Goal: Task Accomplishment & Management: Manage account settings

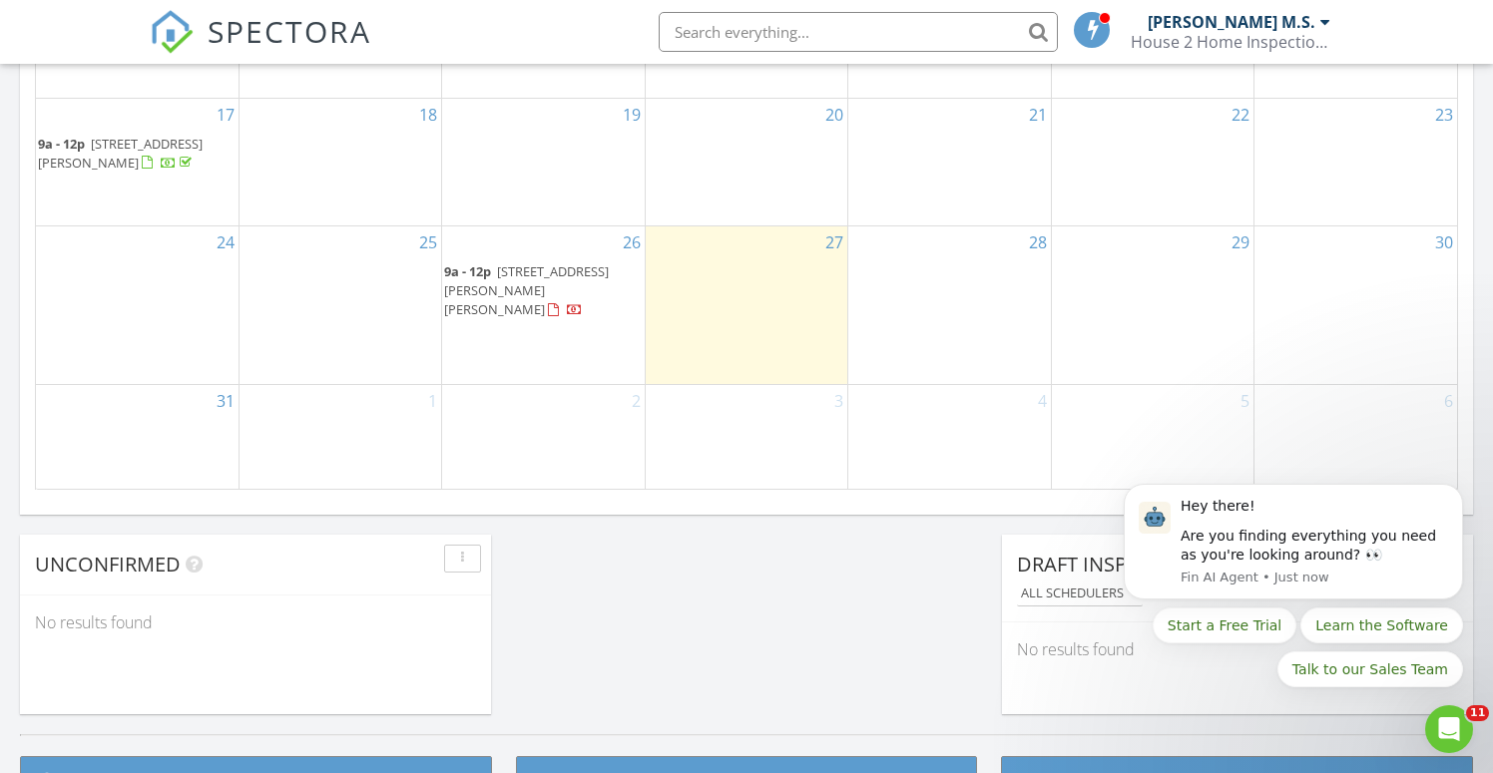
scroll to position [1348, 0]
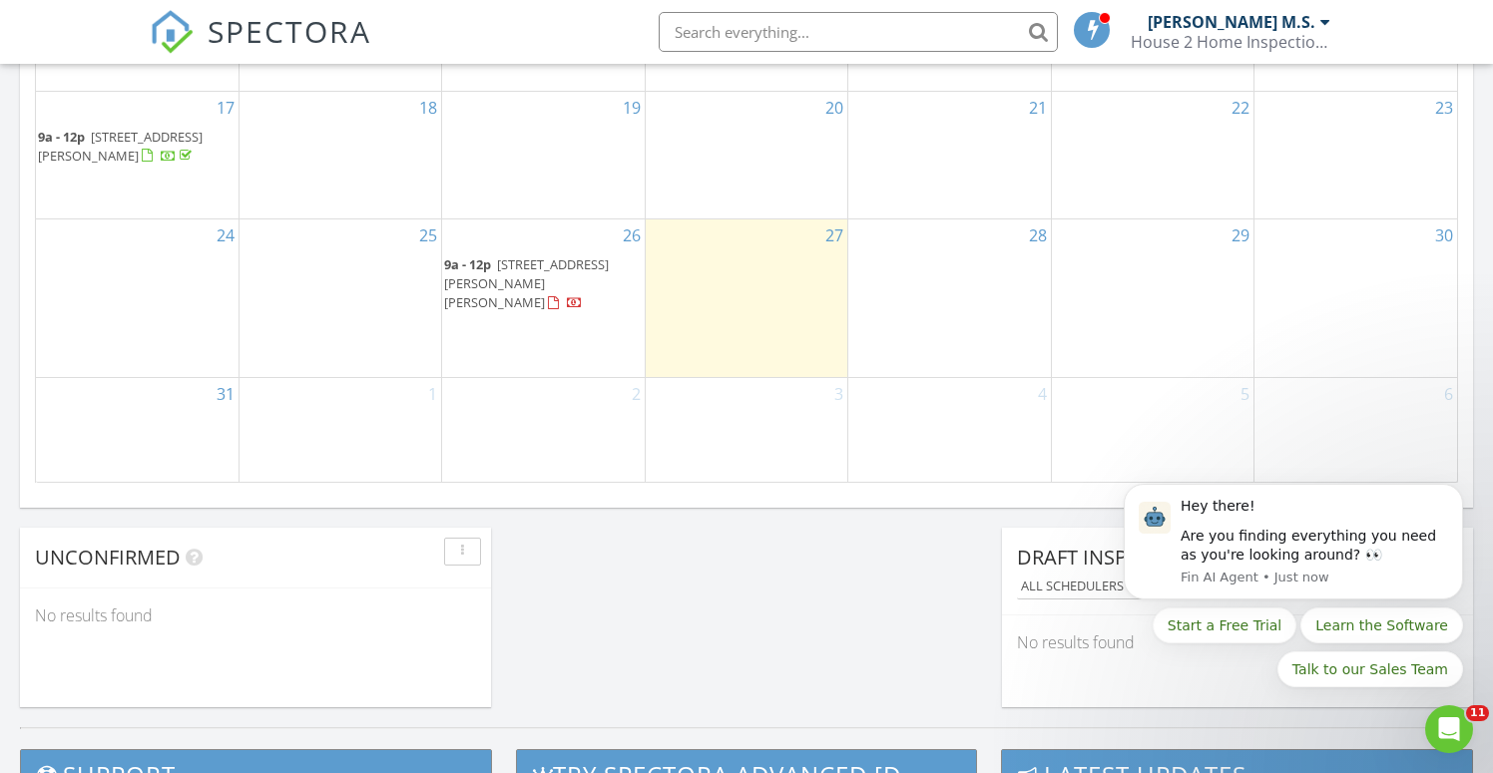
click at [511, 294] on span "9a - 12p 9024 Gale Blvd, Thornton 80260" at bounding box center [543, 284] width 198 height 59
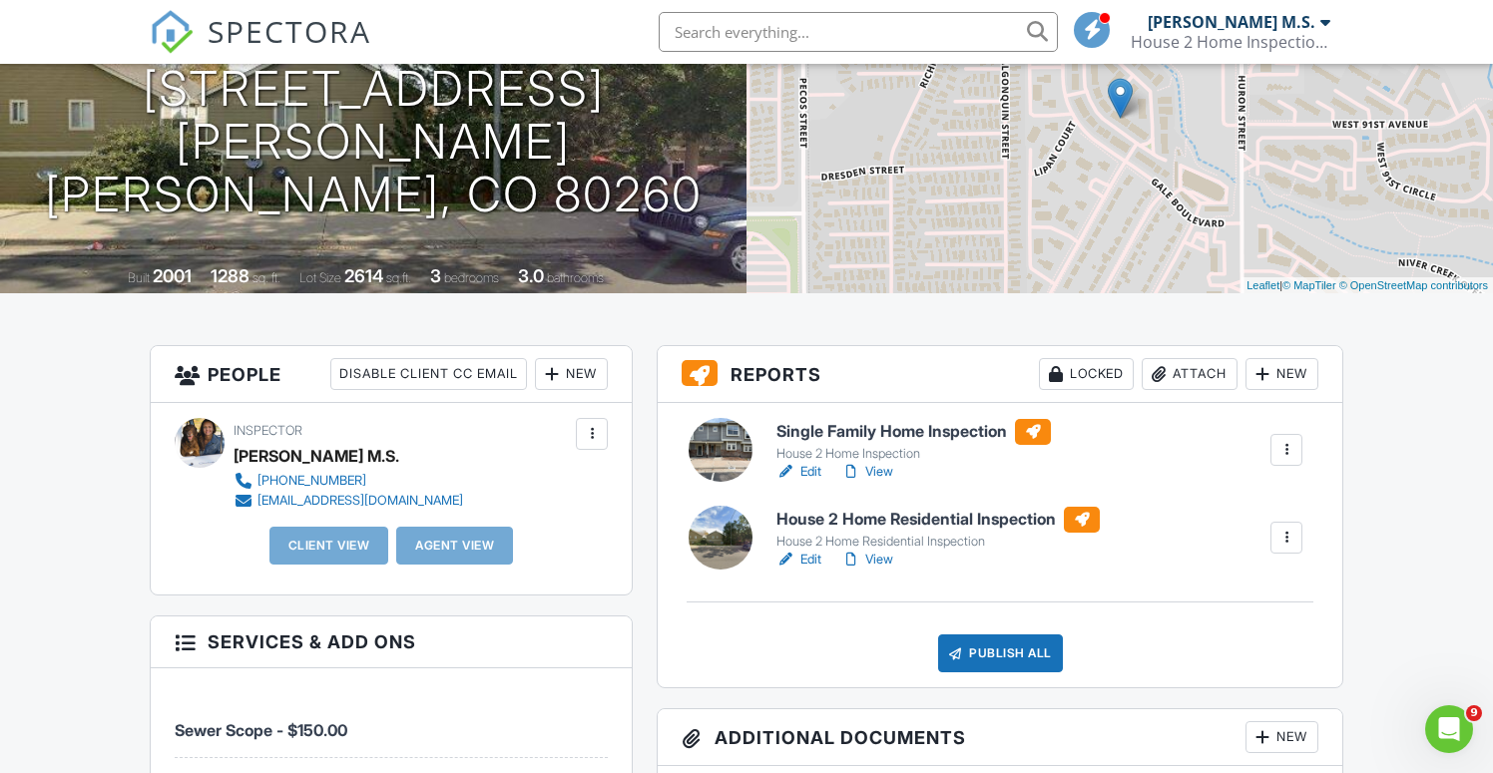
scroll to position [246, 0]
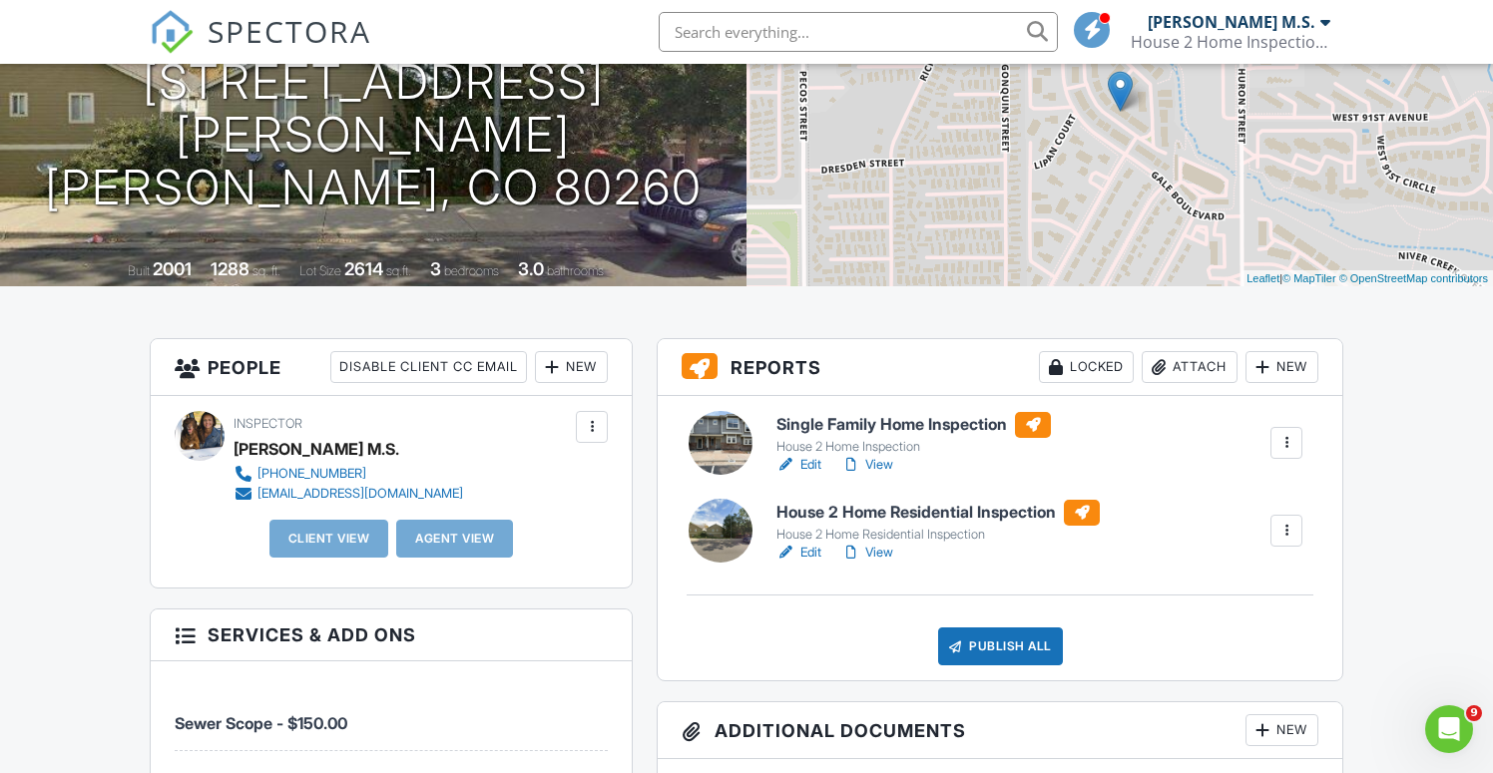
click at [809, 466] on link "Edit" at bounding box center [798, 465] width 45 height 20
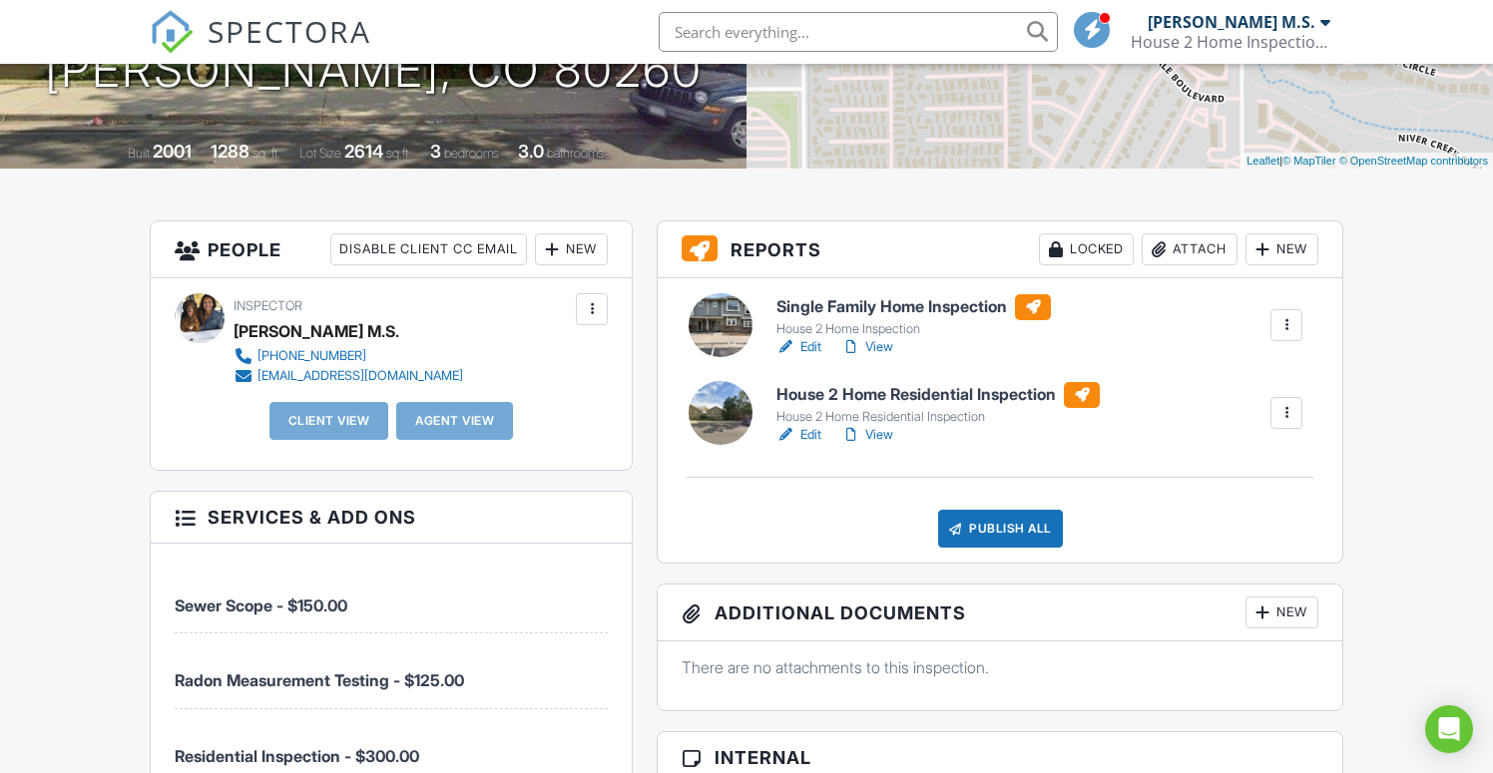
click at [1288, 418] on div at bounding box center [1286, 413] width 20 height 20
click at [1228, 572] on div "Delete" at bounding box center [1227, 569] width 42 height 22
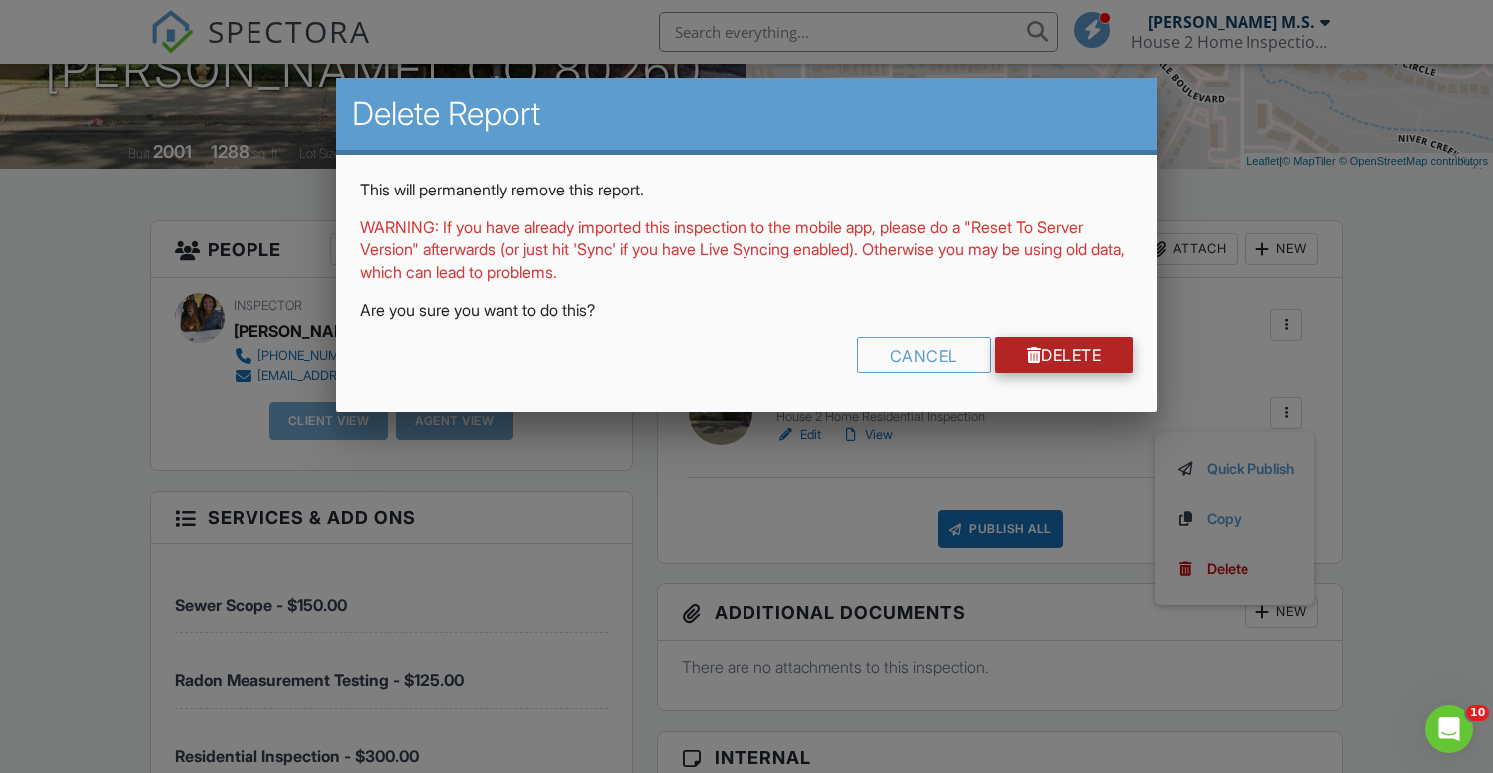
click at [1099, 348] on link "Delete" at bounding box center [1064, 355] width 139 height 36
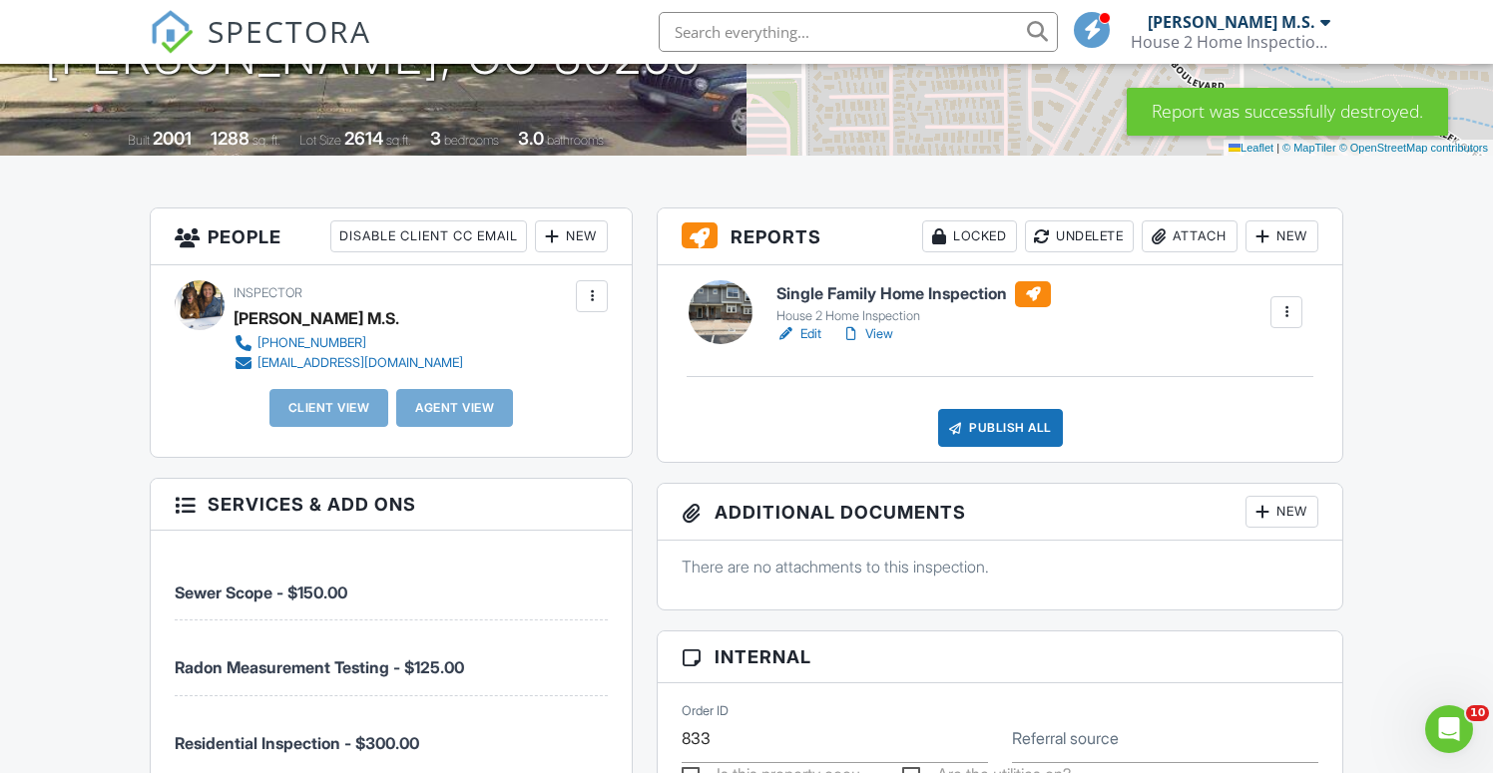
click at [587, 248] on div "New" at bounding box center [571, 237] width 73 height 32
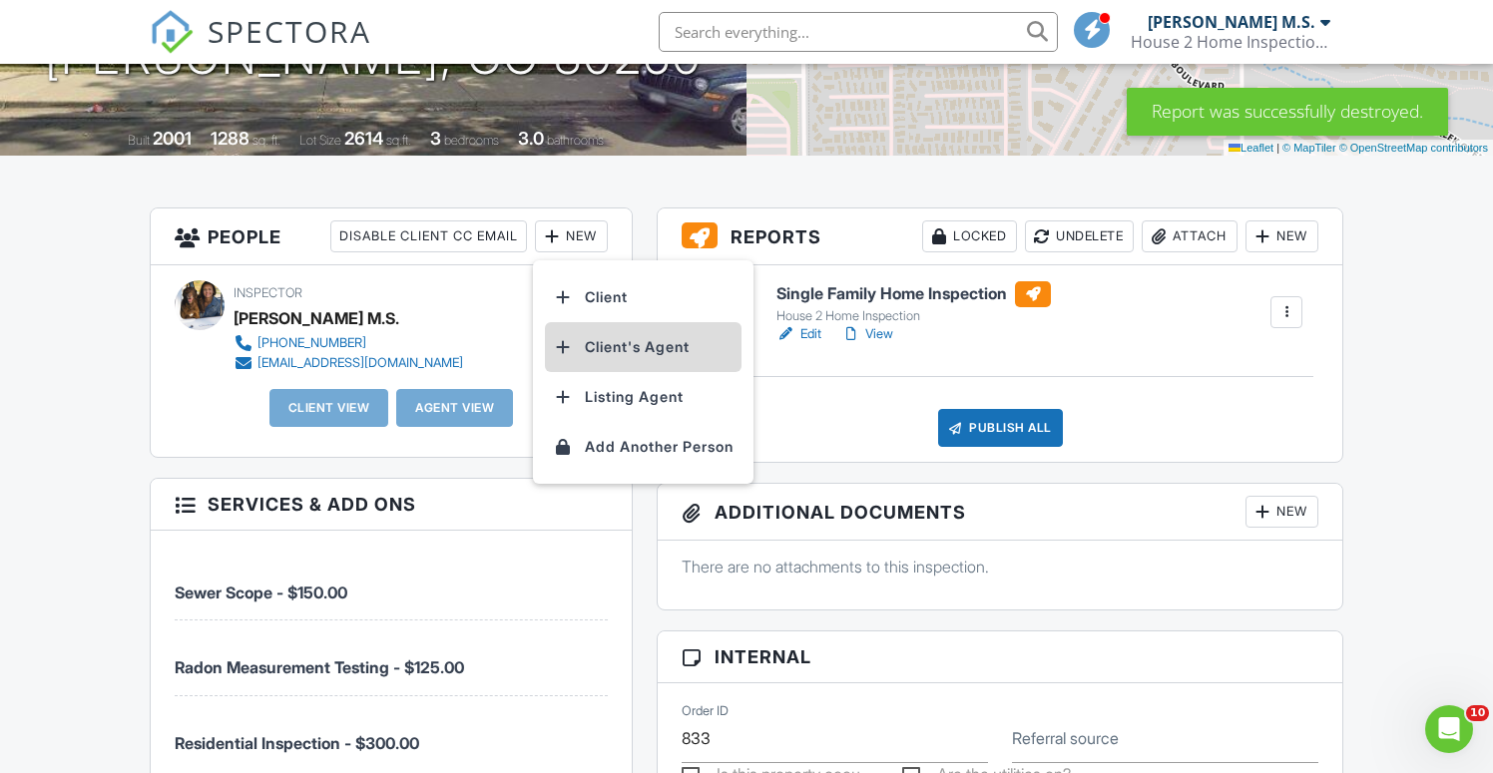
click at [597, 357] on li "Client's Agent" at bounding box center [643, 347] width 197 height 50
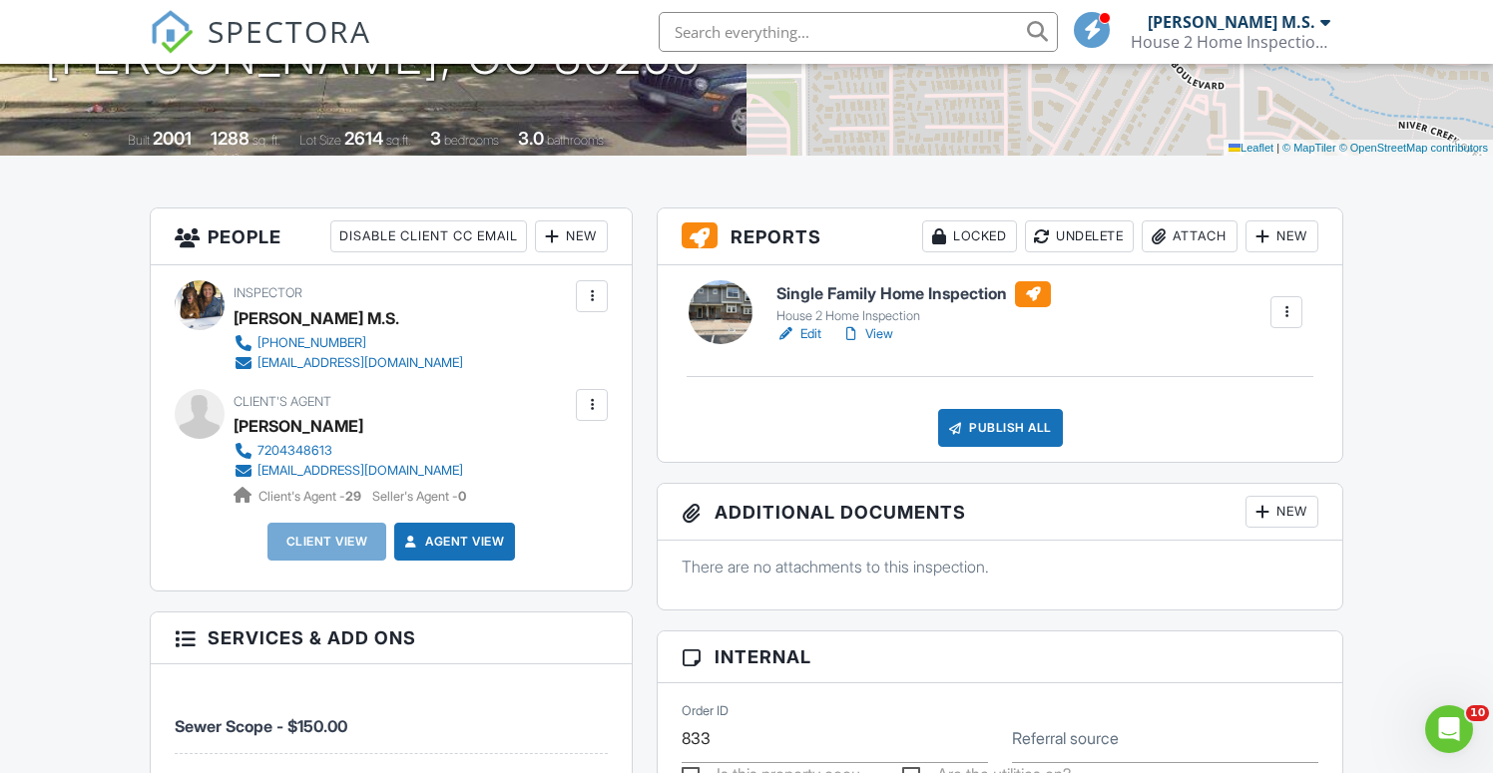
click at [1271, 514] on div "New" at bounding box center [1281, 512] width 73 height 32
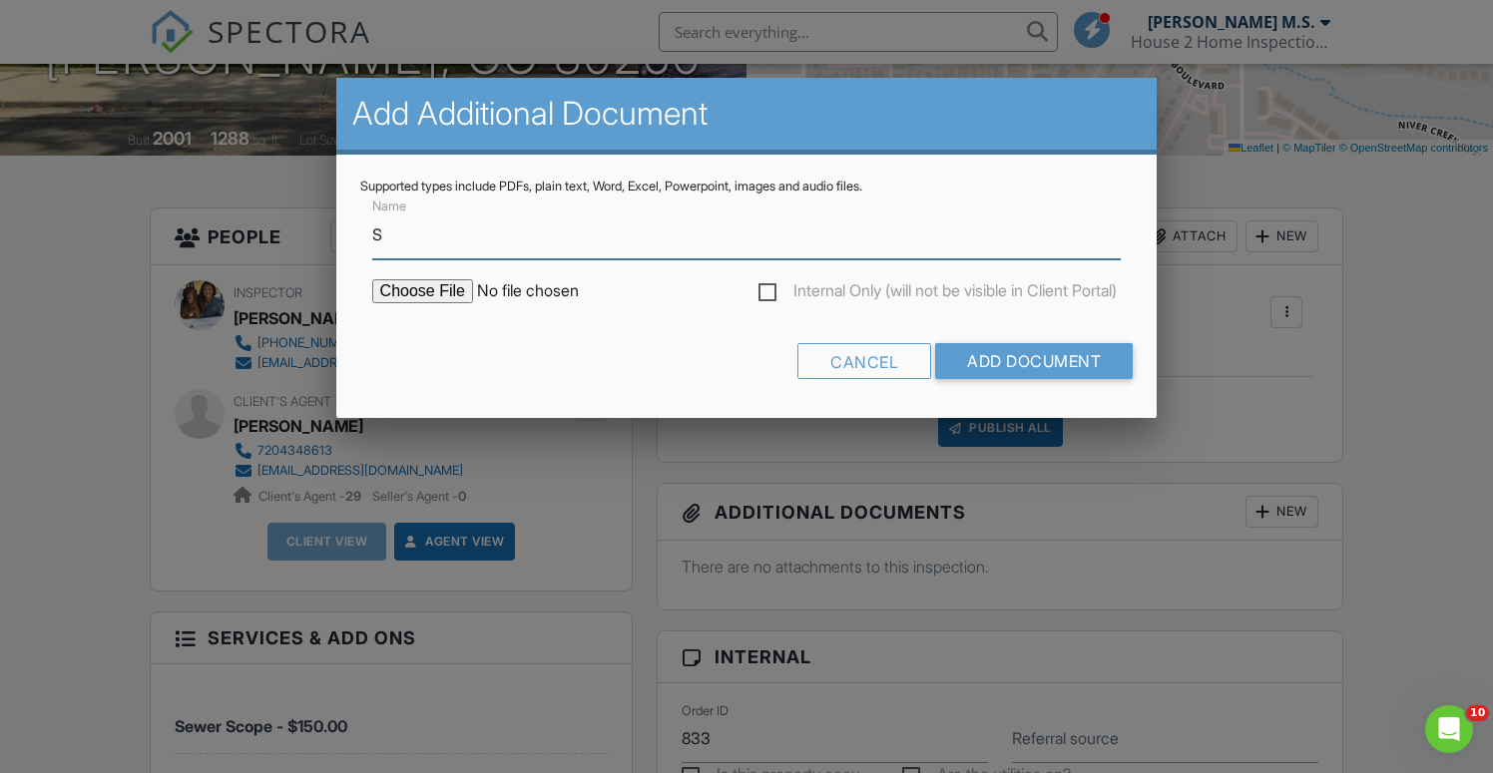
type input "Sewer Report"
click at [441, 292] on input "file" at bounding box center [541, 291] width 339 height 24
type input "C:\fakepath\9024 Gale Blvd UNIT 3, Thornton, CO 80260.PDF"
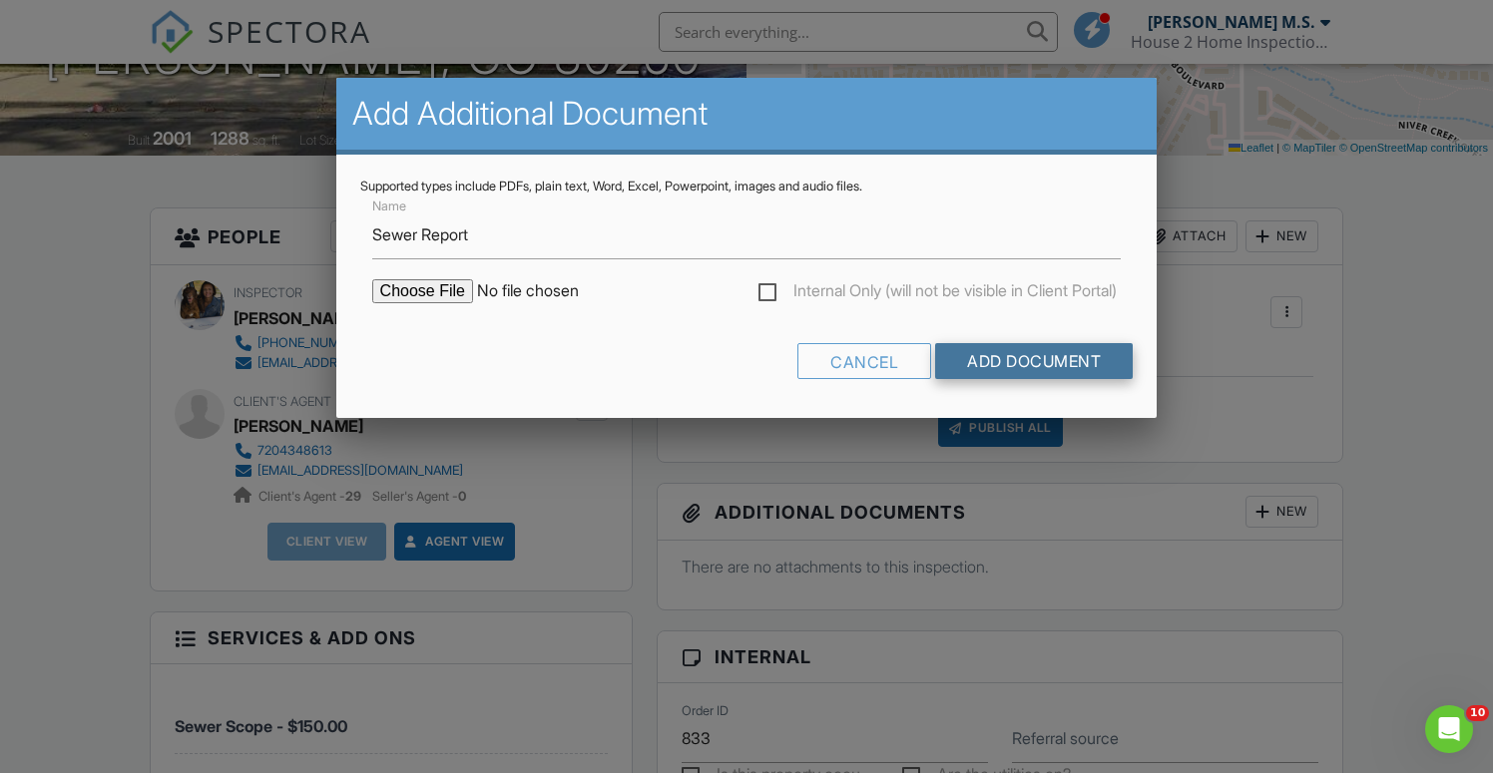
click at [1030, 368] on input "Add Document" at bounding box center [1034, 361] width 198 height 36
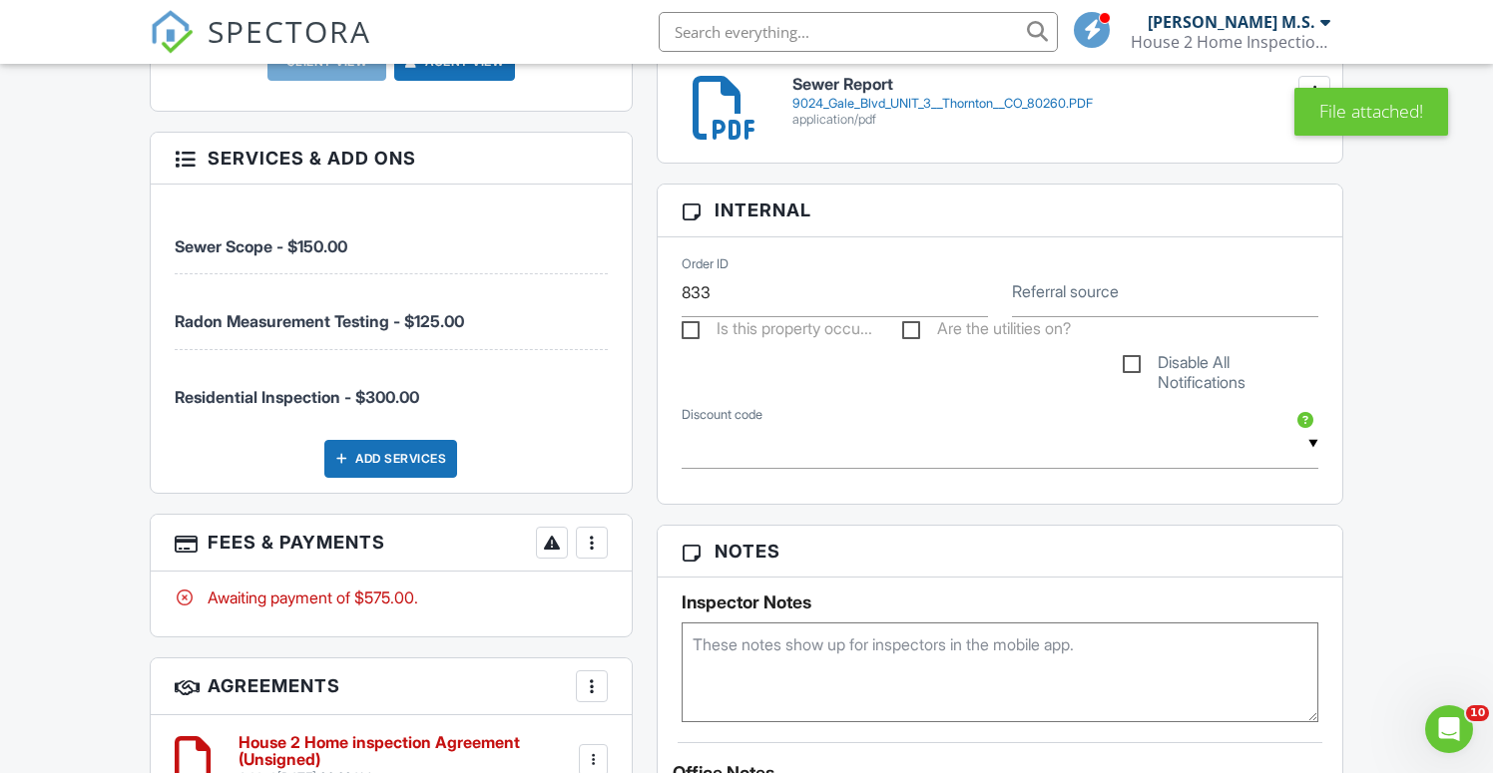
click at [594, 552] on div at bounding box center [592, 543] width 20 height 20
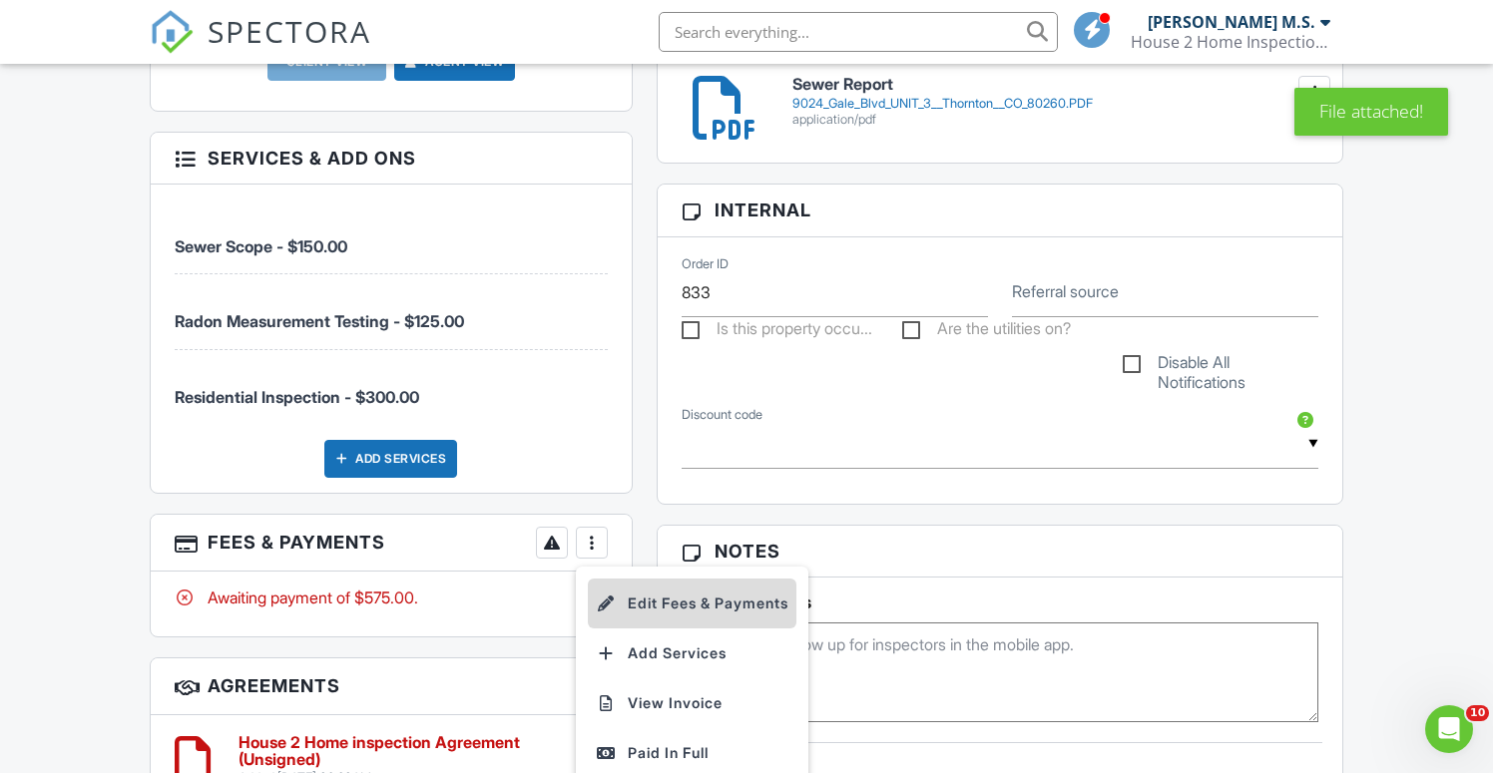
click at [623, 603] on li "Edit Fees & Payments" at bounding box center [692, 604] width 209 height 50
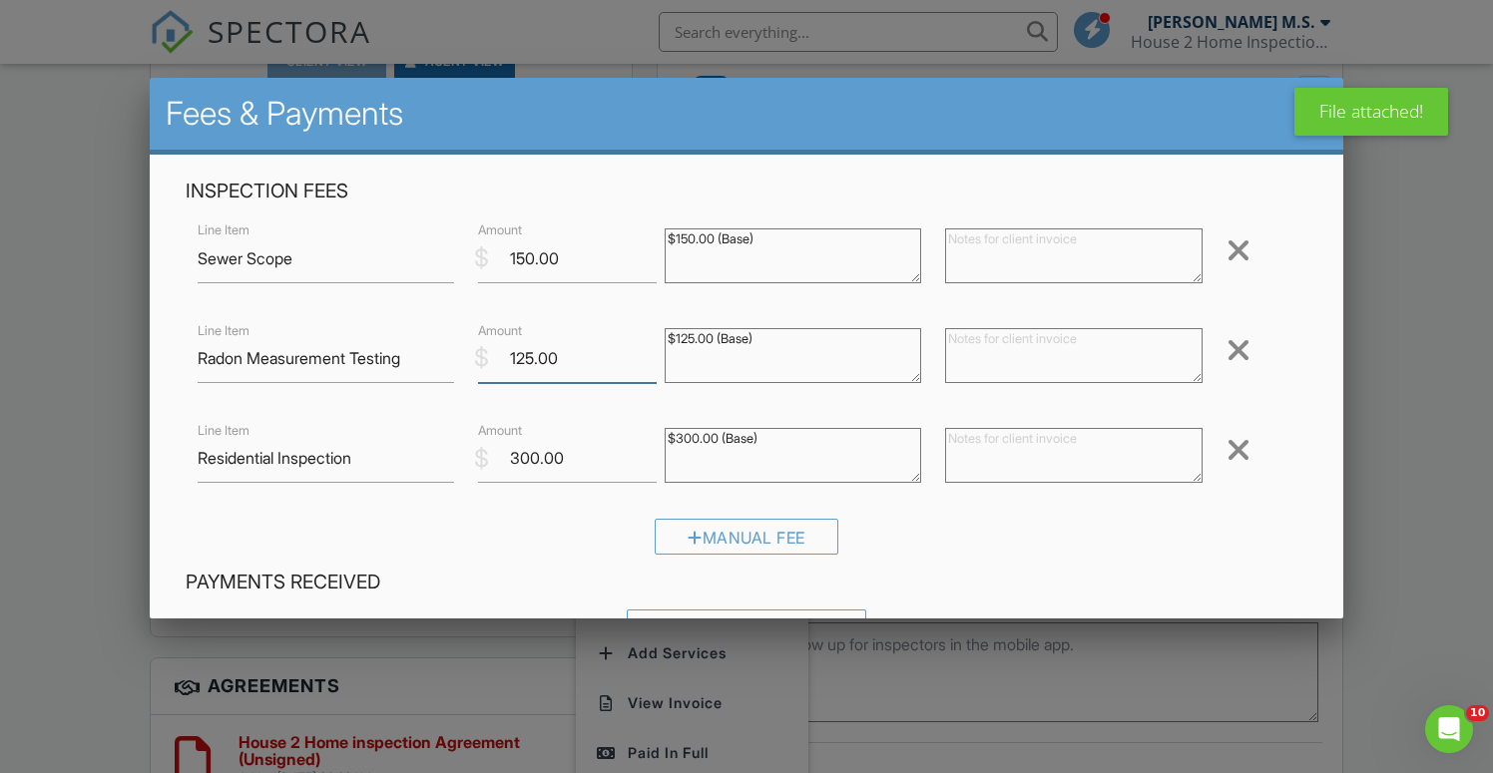
click at [534, 358] on input "125.00" at bounding box center [567, 358] width 179 height 49
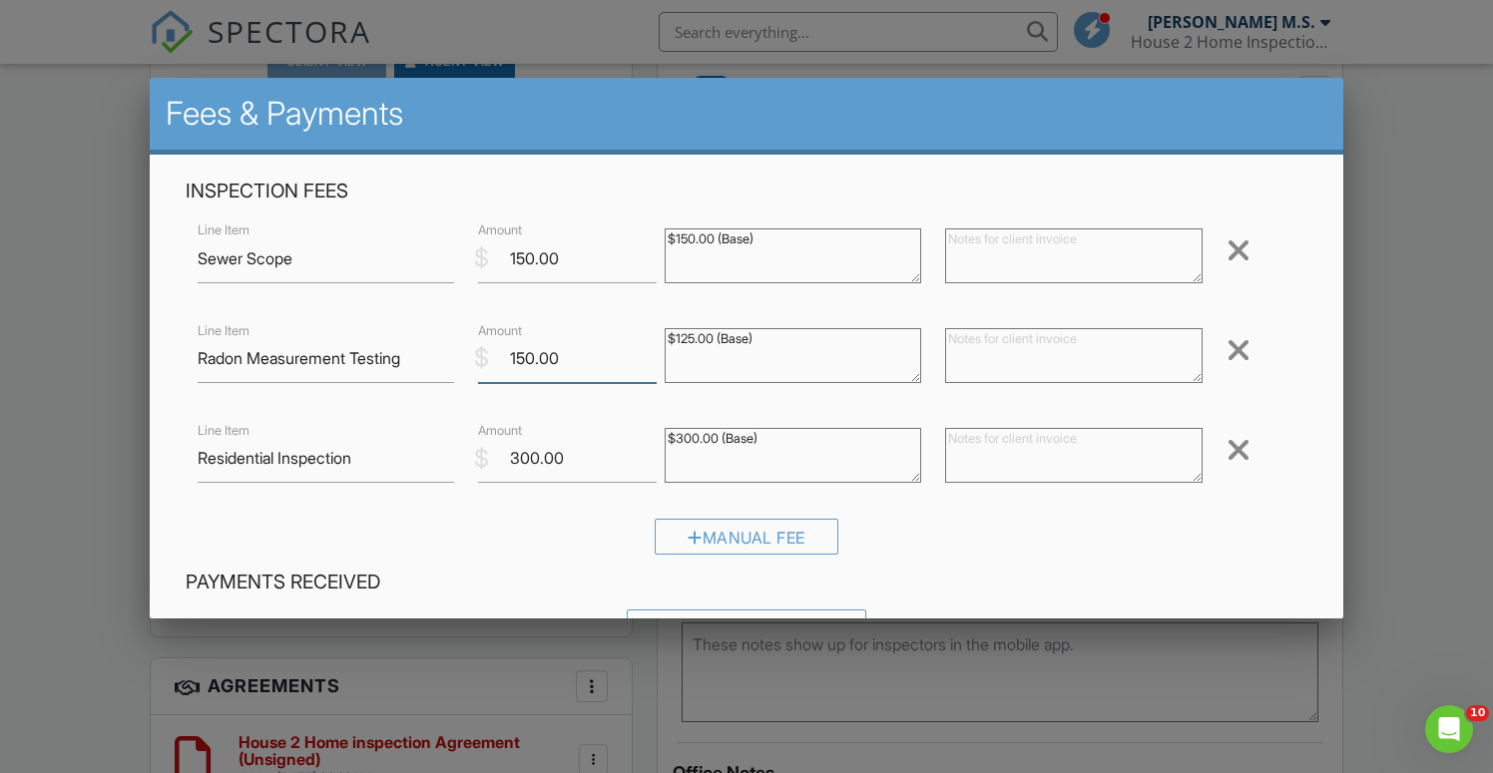
type input "150.00"
click at [522, 253] on input "150.00" at bounding box center [567, 258] width 179 height 49
type input "180.00"
click at [535, 458] on input "300.00" at bounding box center [567, 458] width 179 height 49
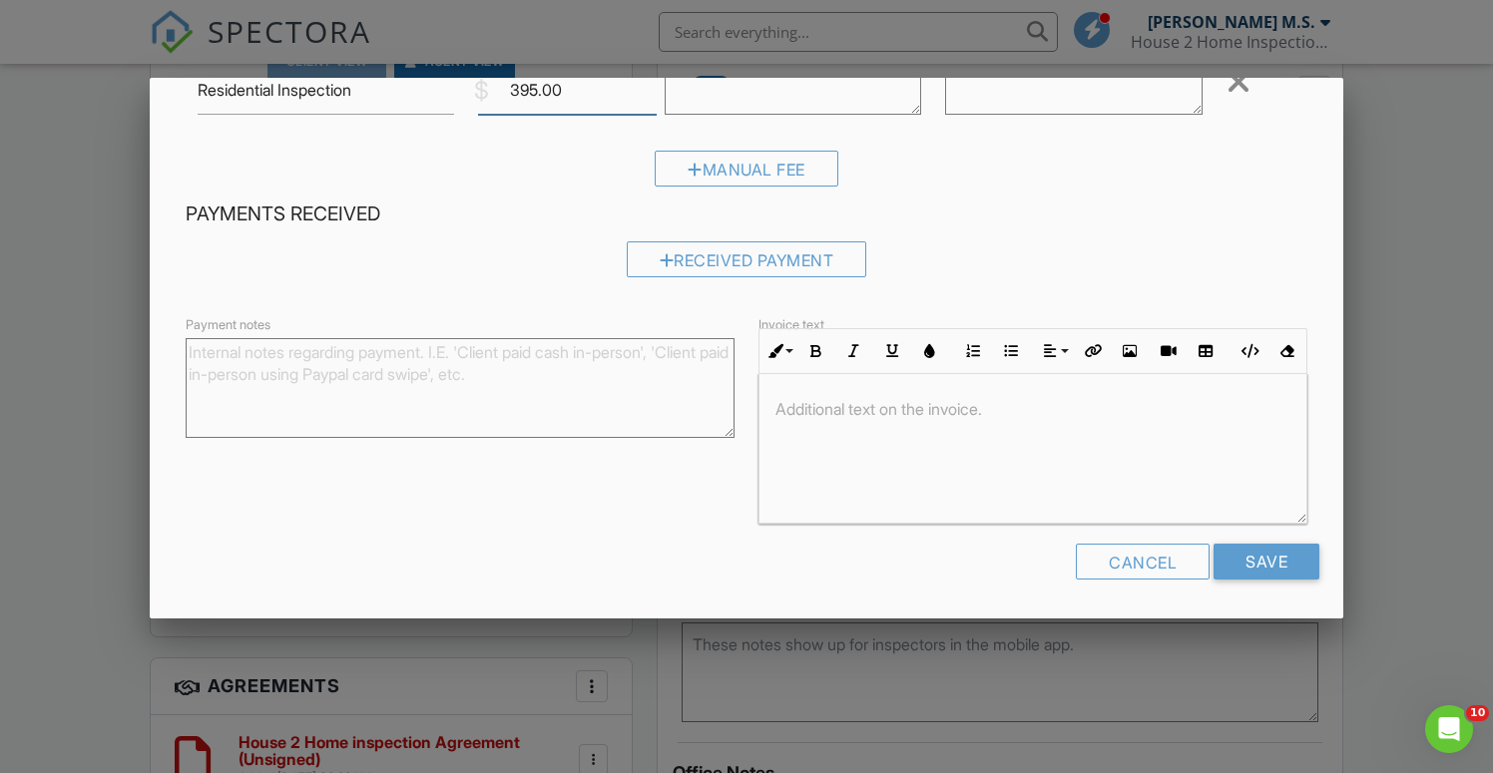
scroll to position [1, 0]
type input "395.00"
click at [1249, 559] on input "Save" at bounding box center [1266, 562] width 106 height 36
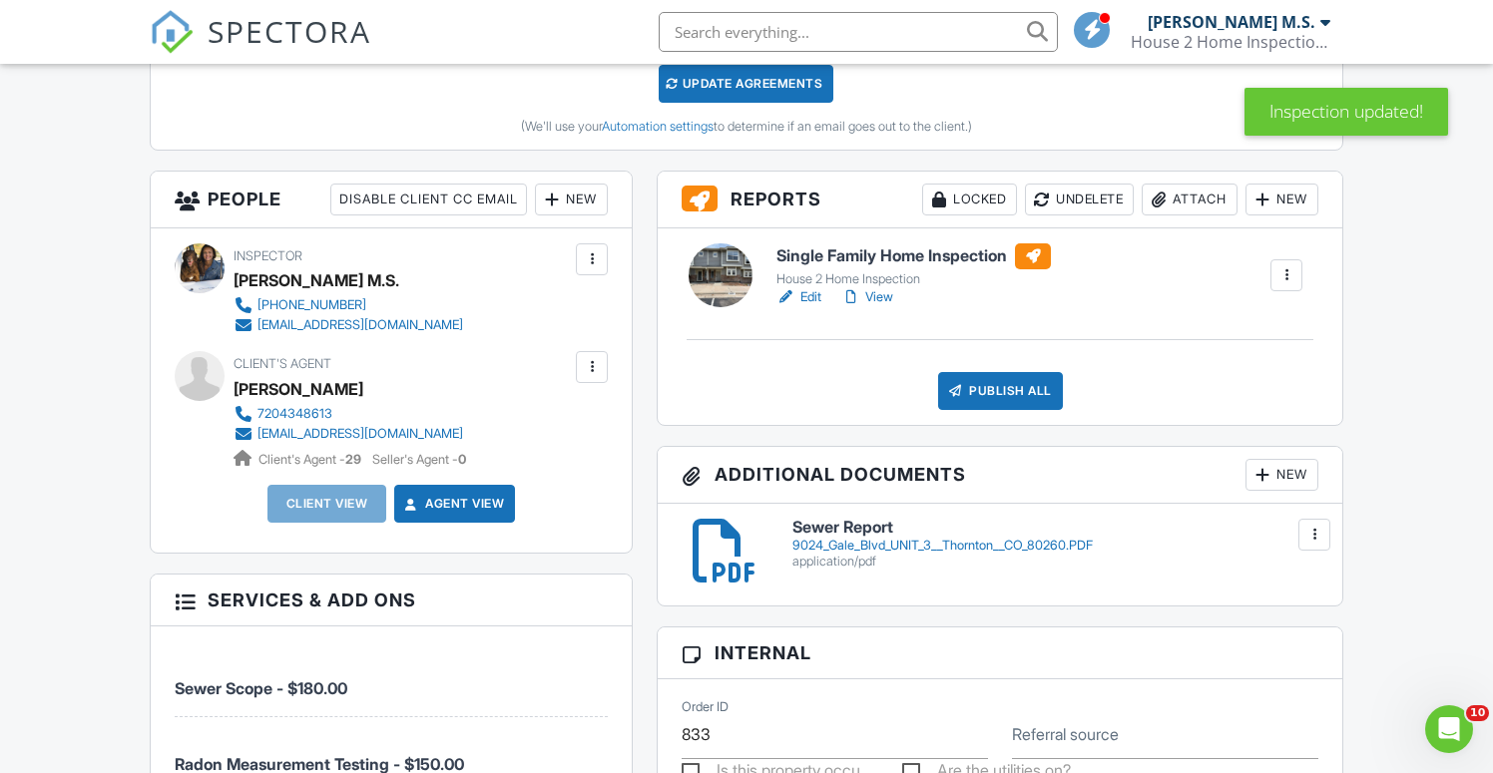
scroll to position [631, 0]
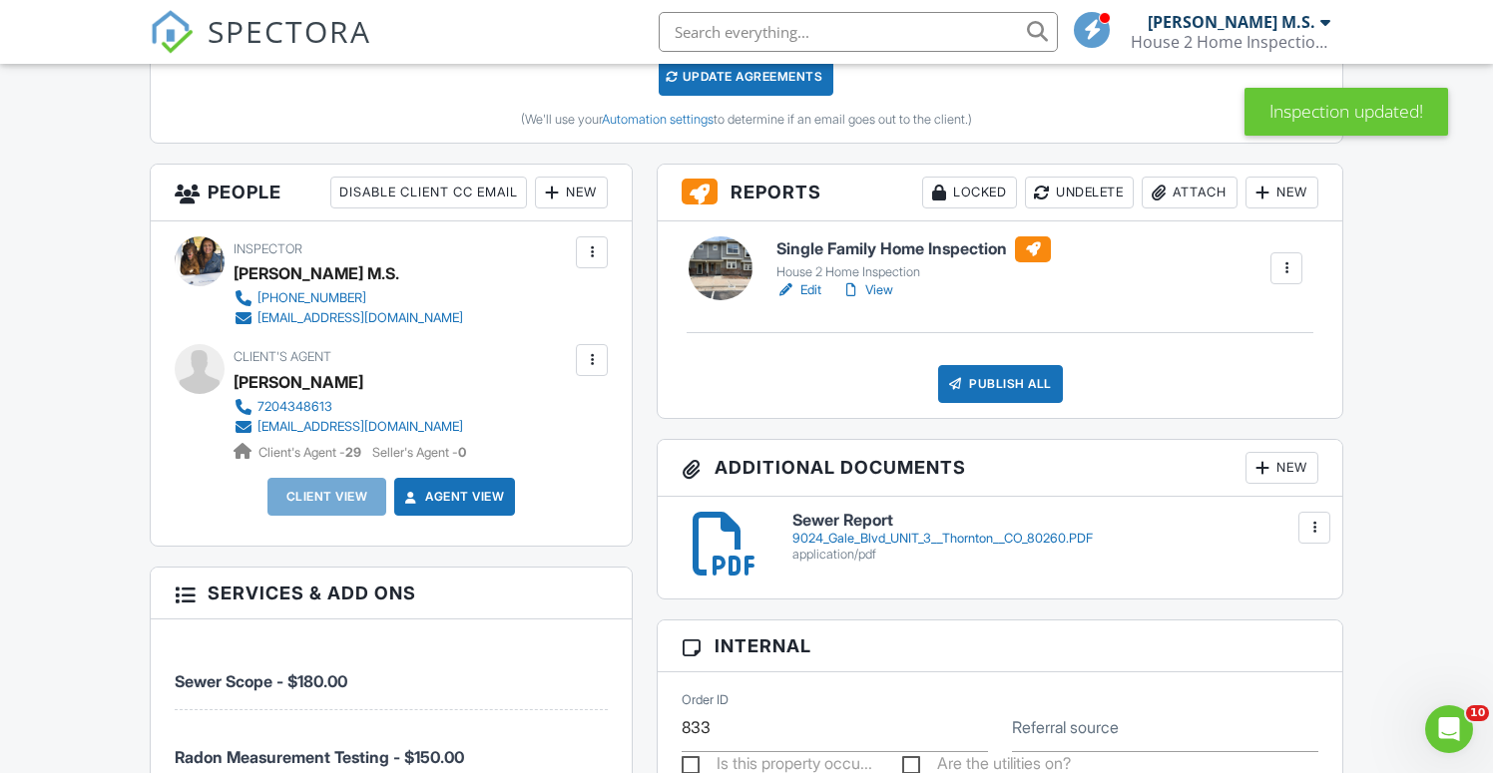
click at [588, 198] on div "New" at bounding box center [571, 193] width 73 height 32
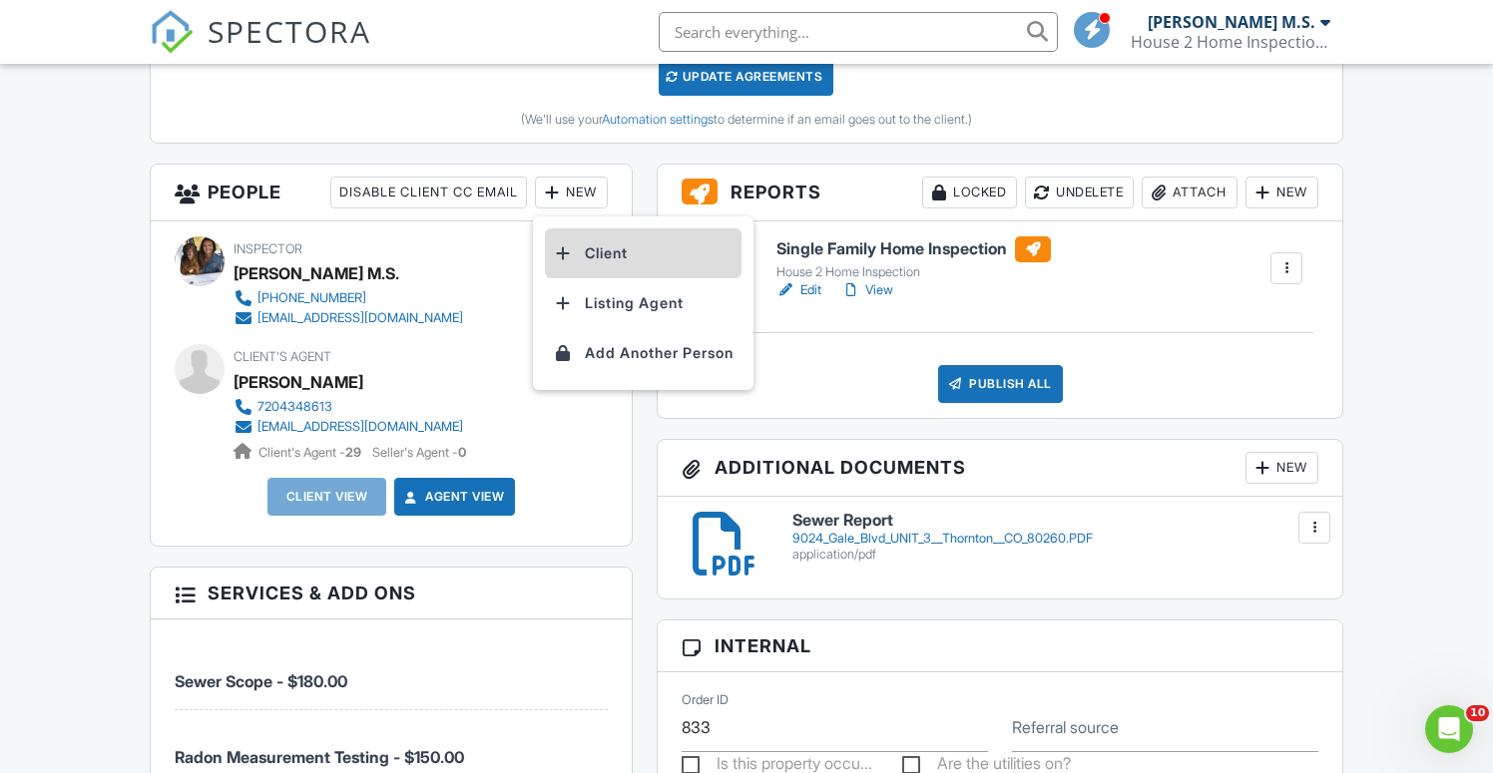
click at [601, 264] on li "Client" at bounding box center [643, 253] width 197 height 50
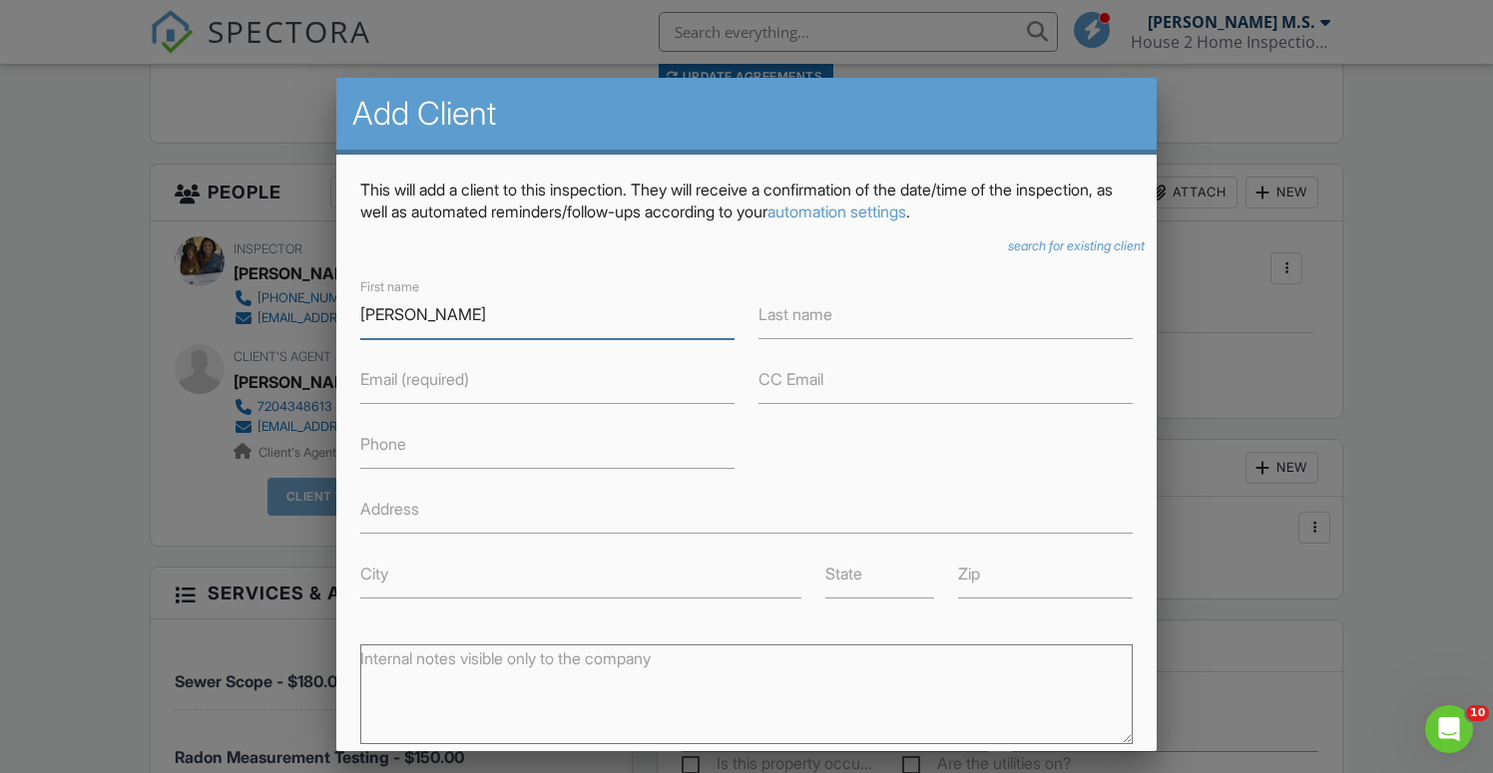
type input "[PERSON_NAME]"
click at [875, 328] on input "Last name" at bounding box center [945, 314] width 374 height 49
type input "[PERSON_NAME]"
click at [599, 382] on input "Email (required)" at bounding box center [547, 379] width 374 height 49
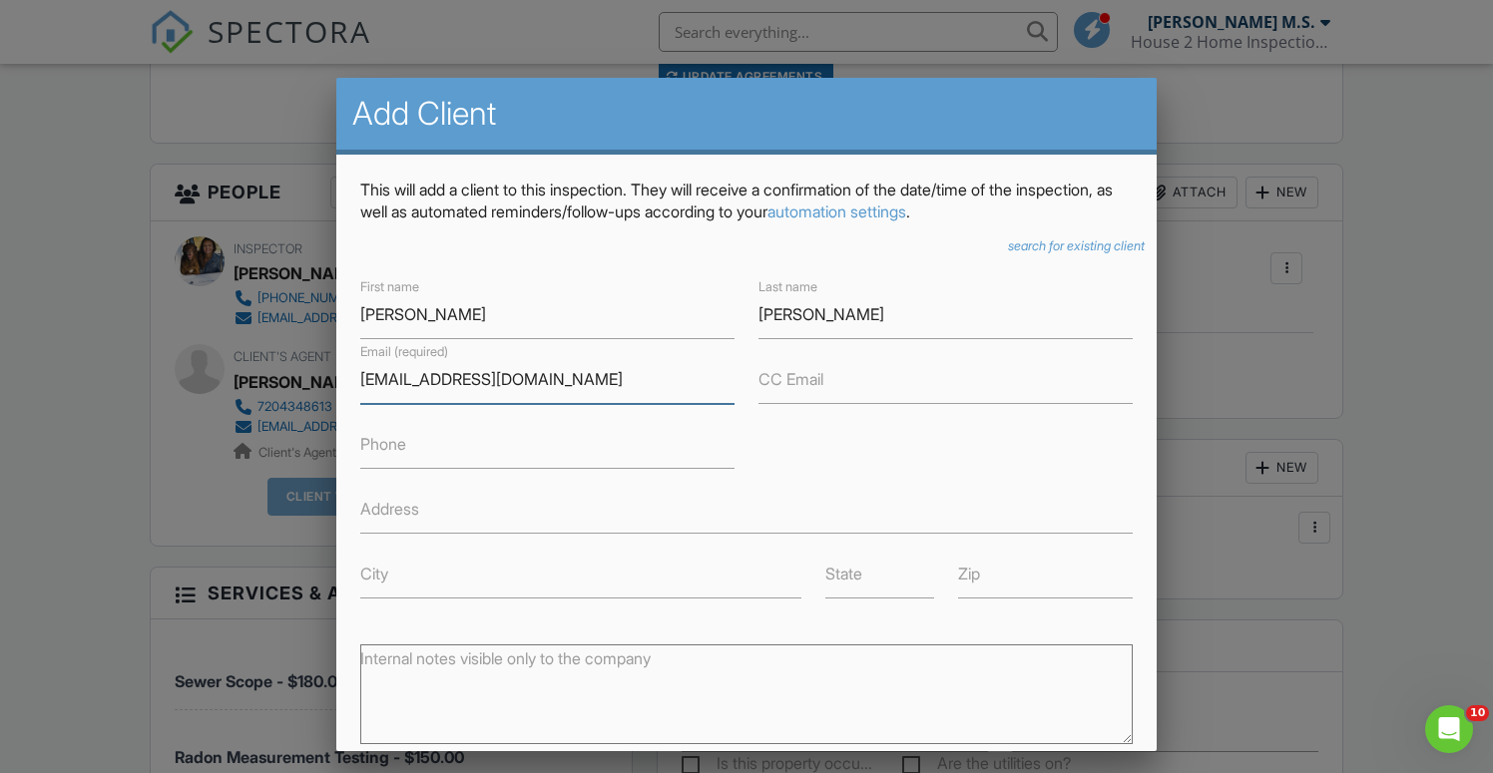
type input "kennedy7mil@gmail.com"
click at [490, 444] on input "Phone" at bounding box center [547, 444] width 374 height 49
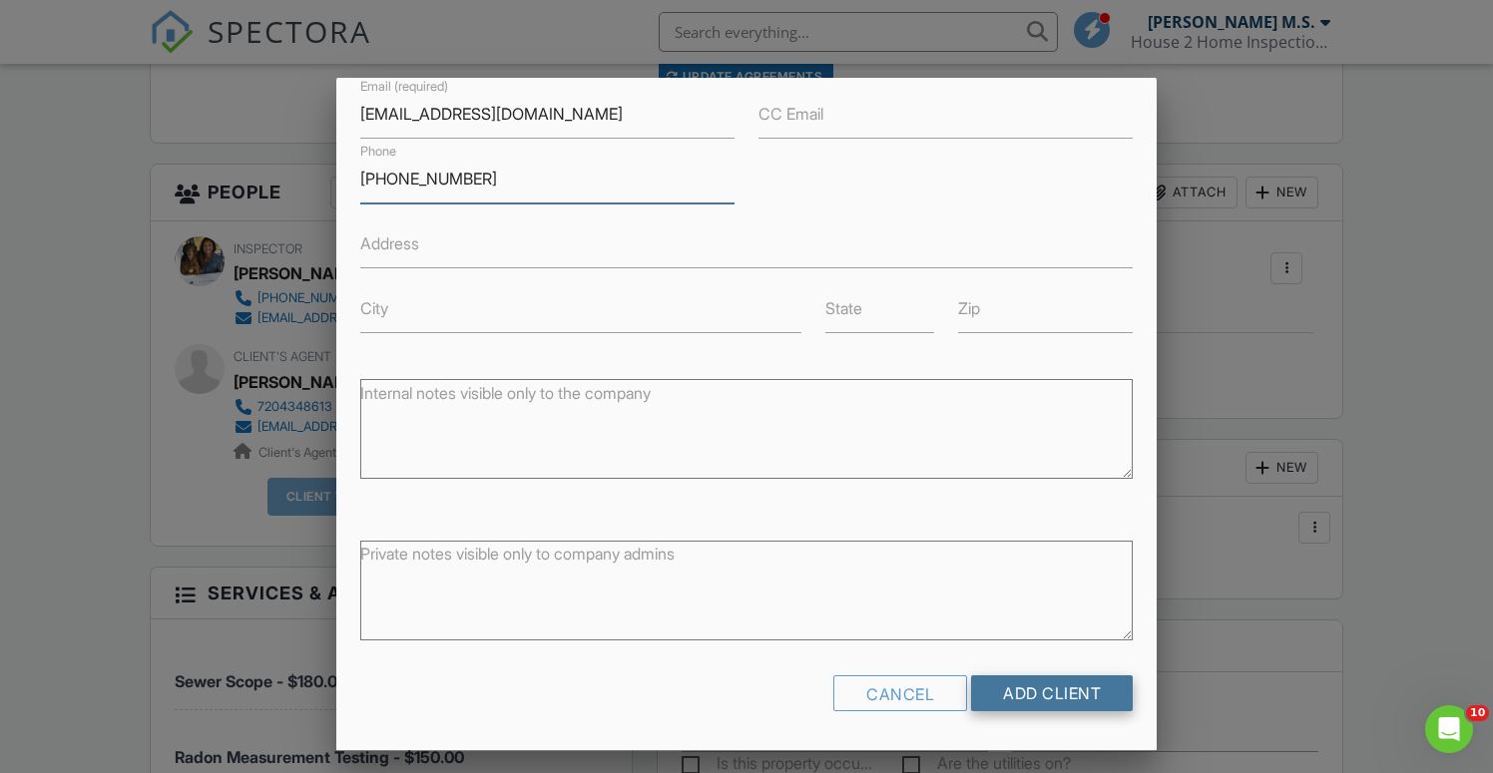
type input "[PHONE_NUMBER]"
click at [1060, 685] on input "Add Client" at bounding box center [1052, 694] width 162 height 36
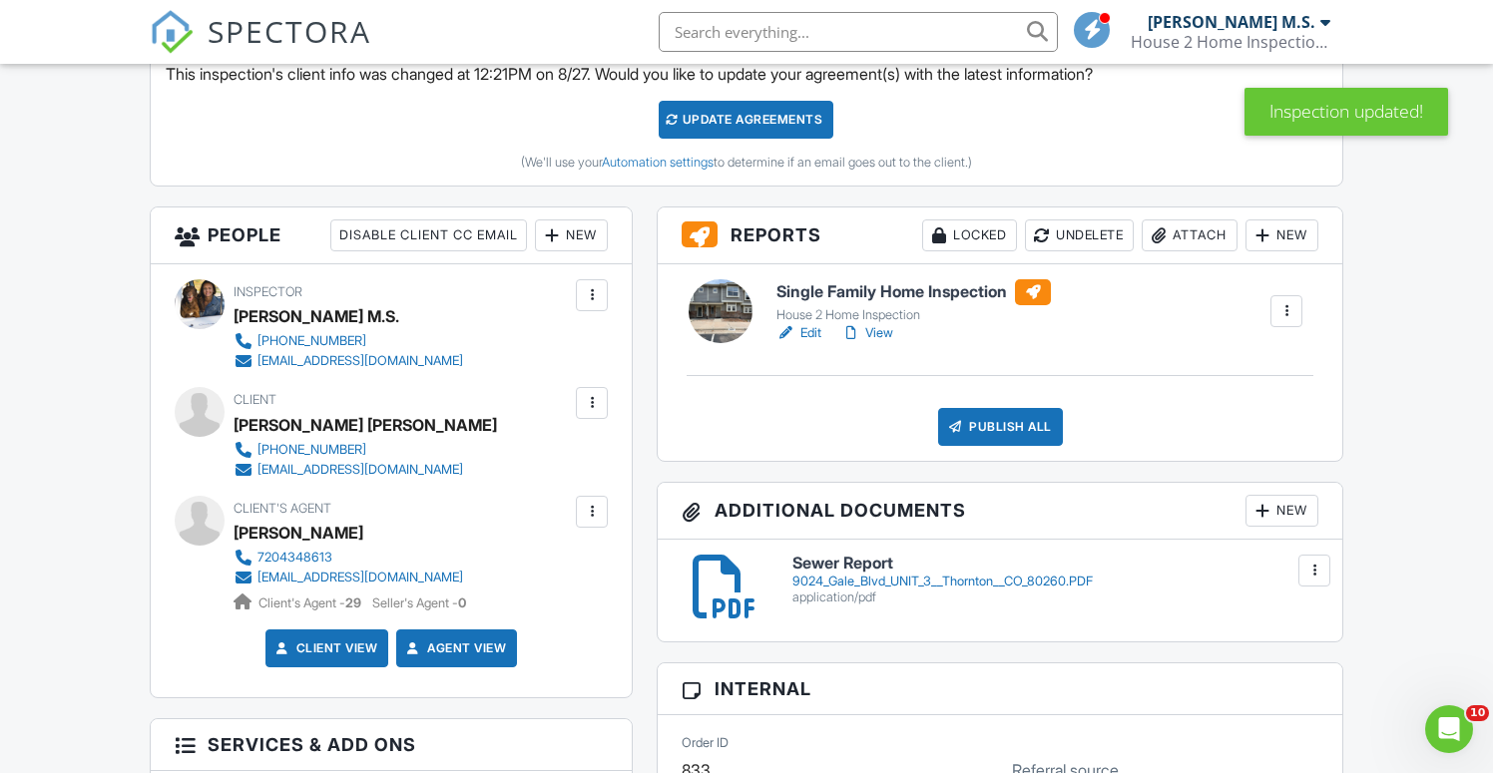
scroll to position [580, 0]
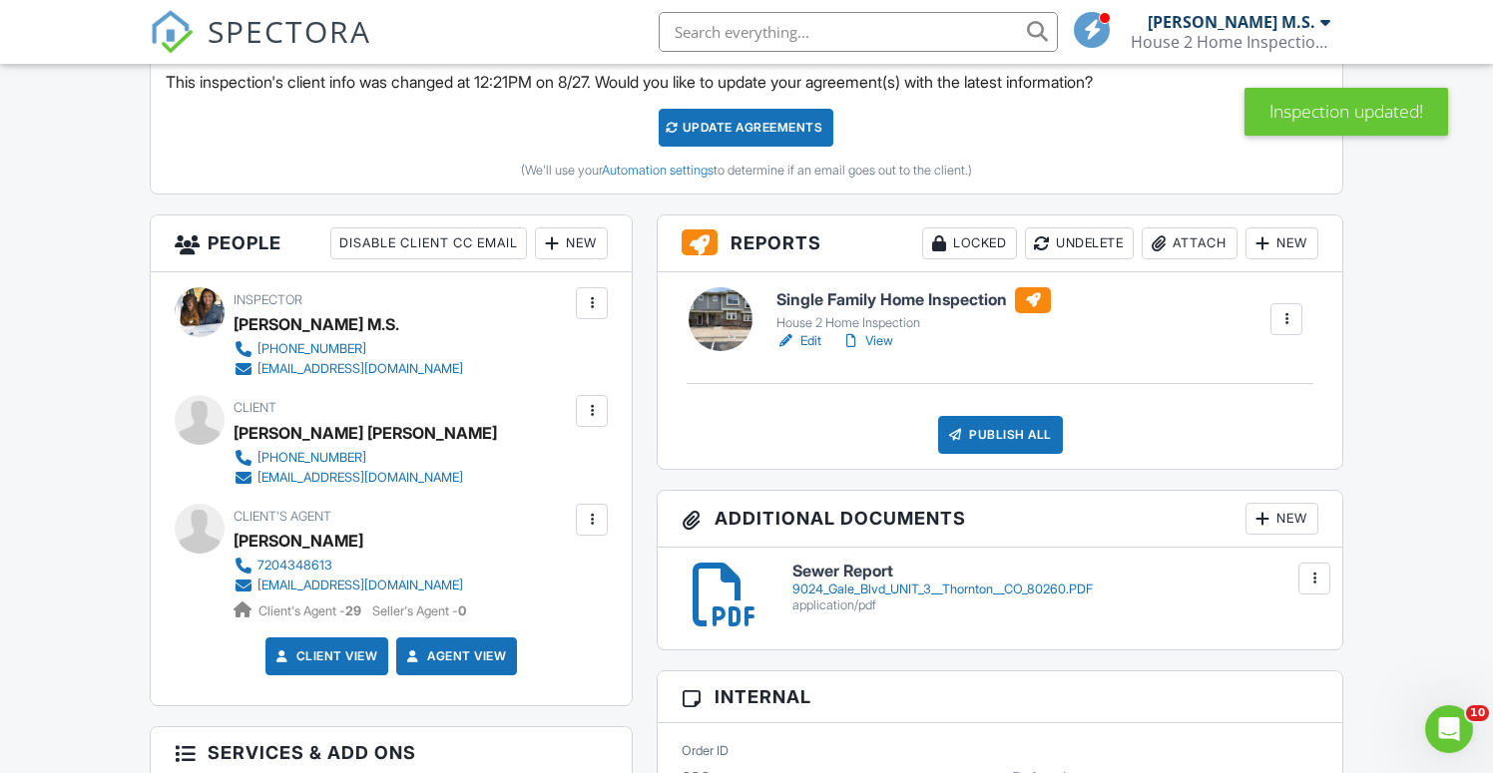
click at [586, 245] on div "New" at bounding box center [571, 244] width 73 height 32
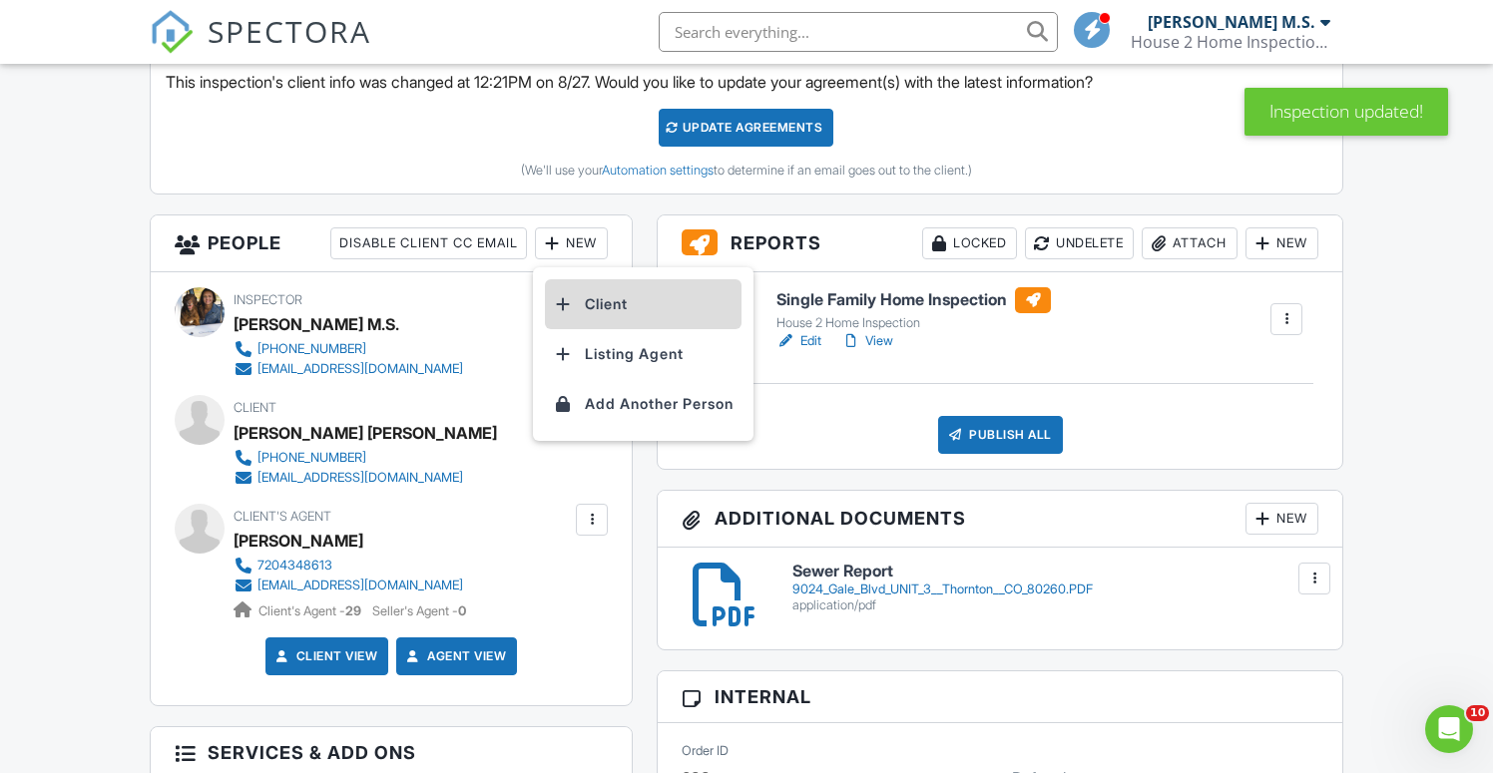
click at [596, 309] on li "Client" at bounding box center [643, 304] width 197 height 50
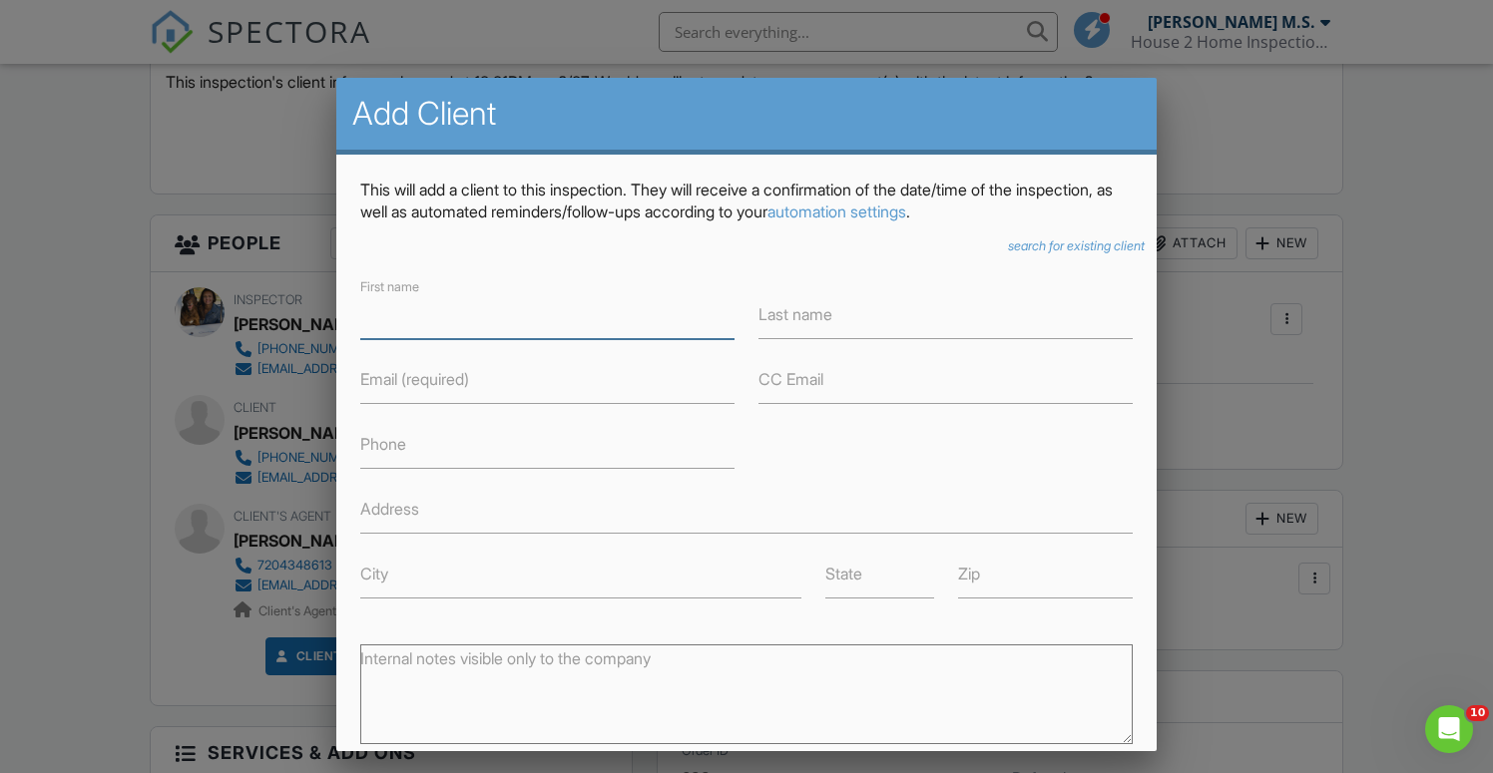
click at [548, 310] on input "First name" at bounding box center [547, 314] width 374 height 49
type input "[PERSON_NAME]"
click at [874, 315] on input "Last name" at bounding box center [945, 314] width 374 height 49
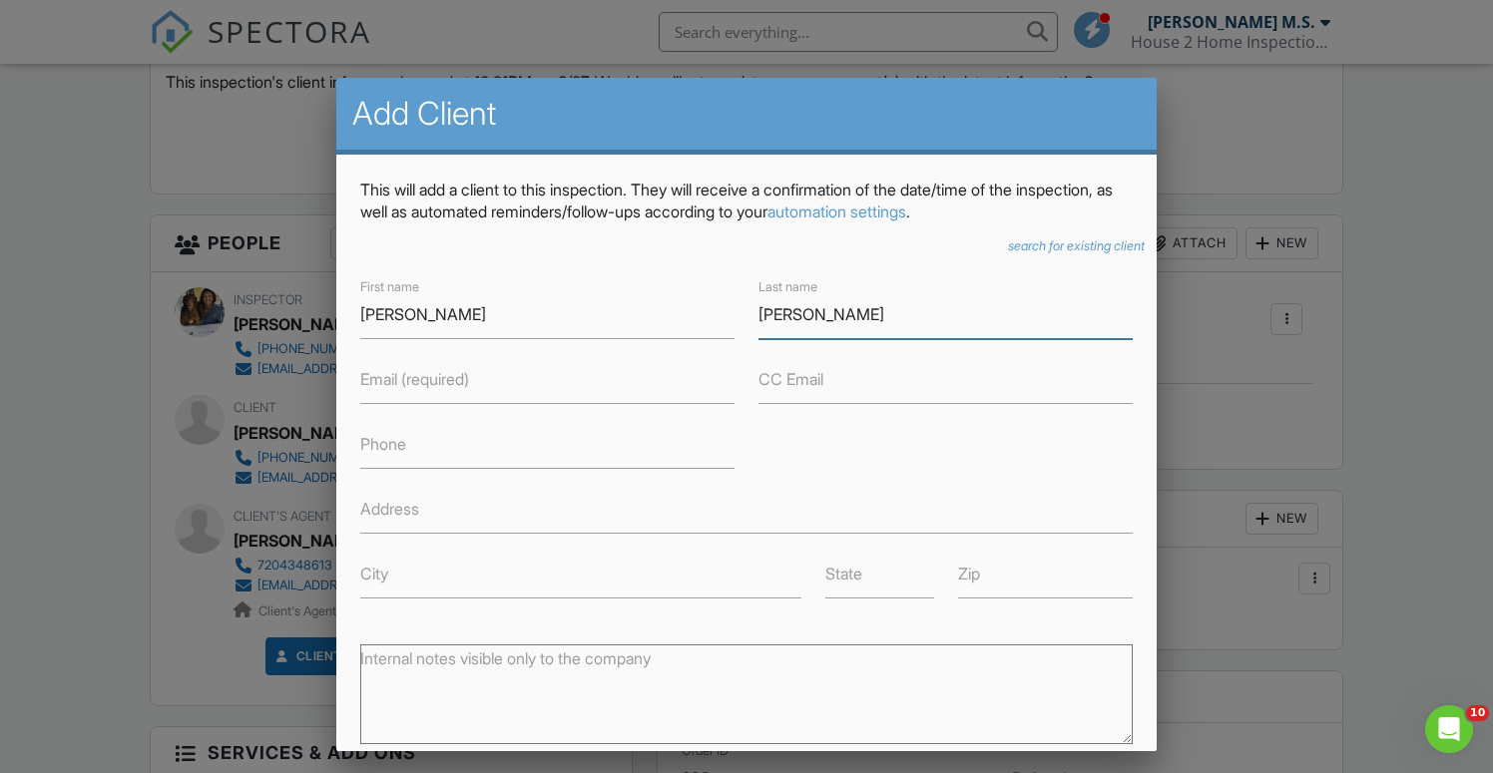
type input "[PERSON_NAME]"
click at [519, 388] on input "Email (required)" at bounding box center [547, 379] width 374 height 49
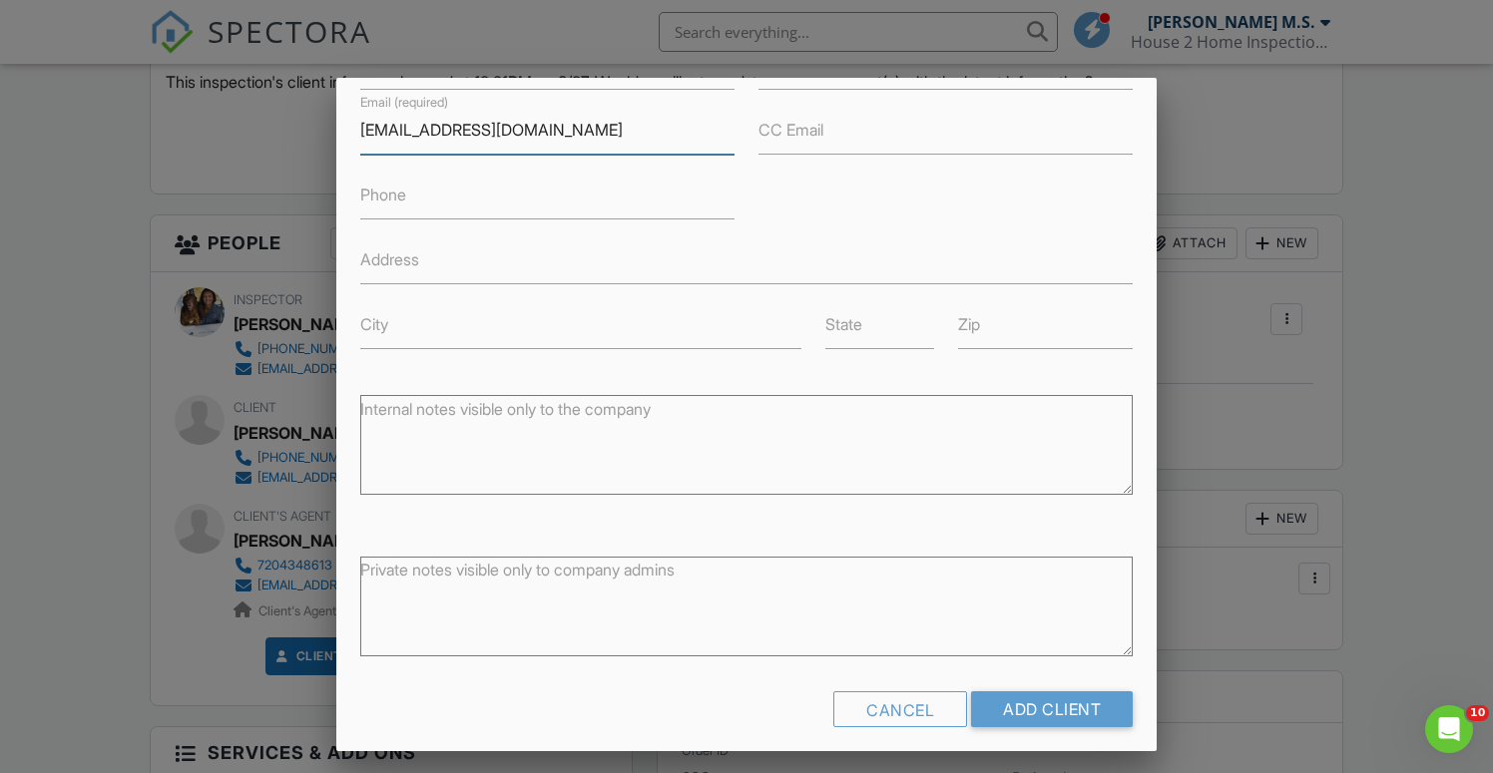
scroll to position [265, 0]
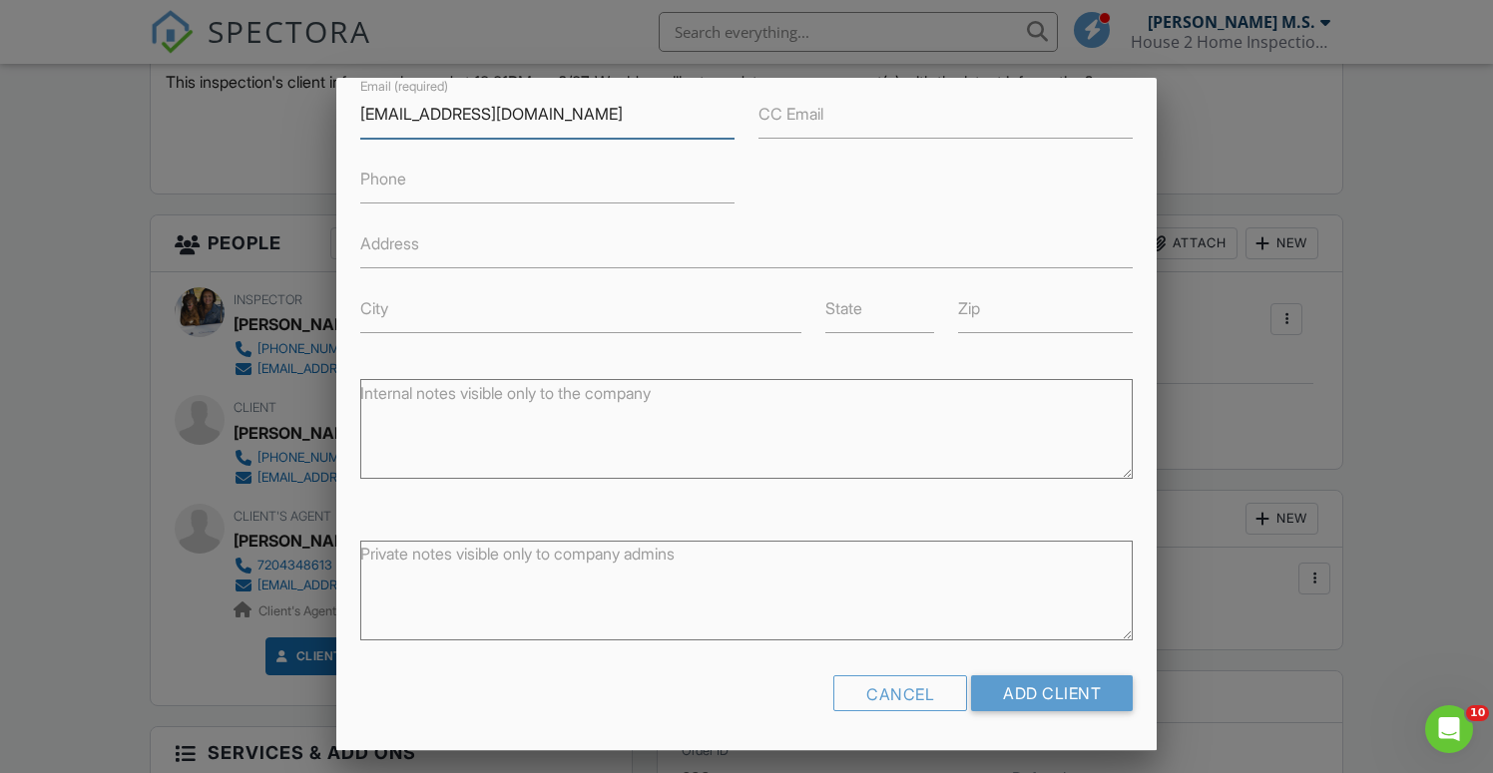
type input "[EMAIL_ADDRESS][DOMAIN_NAME]"
click at [400, 178] on label "Phone" at bounding box center [383, 179] width 46 height 22
click at [400, 178] on input "Phone" at bounding box center [547, 179] width 374 height 49
click at [1074, 692] on input "Add Client" at bounding box center [1052, 694] width 162 height 36
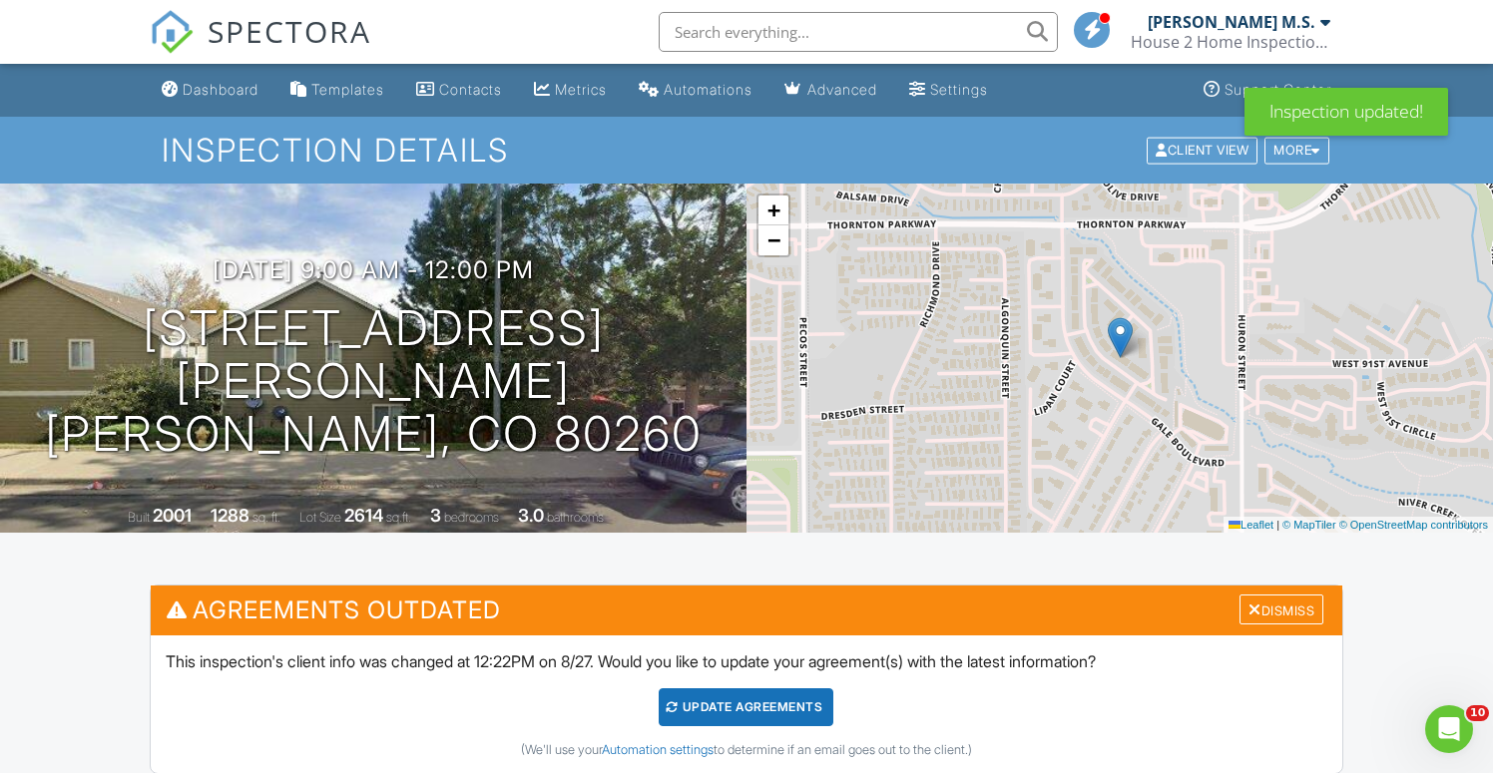
click at [795, 717] on div "Update Agreements" at bounding box center [746, 707] width 175 height 38
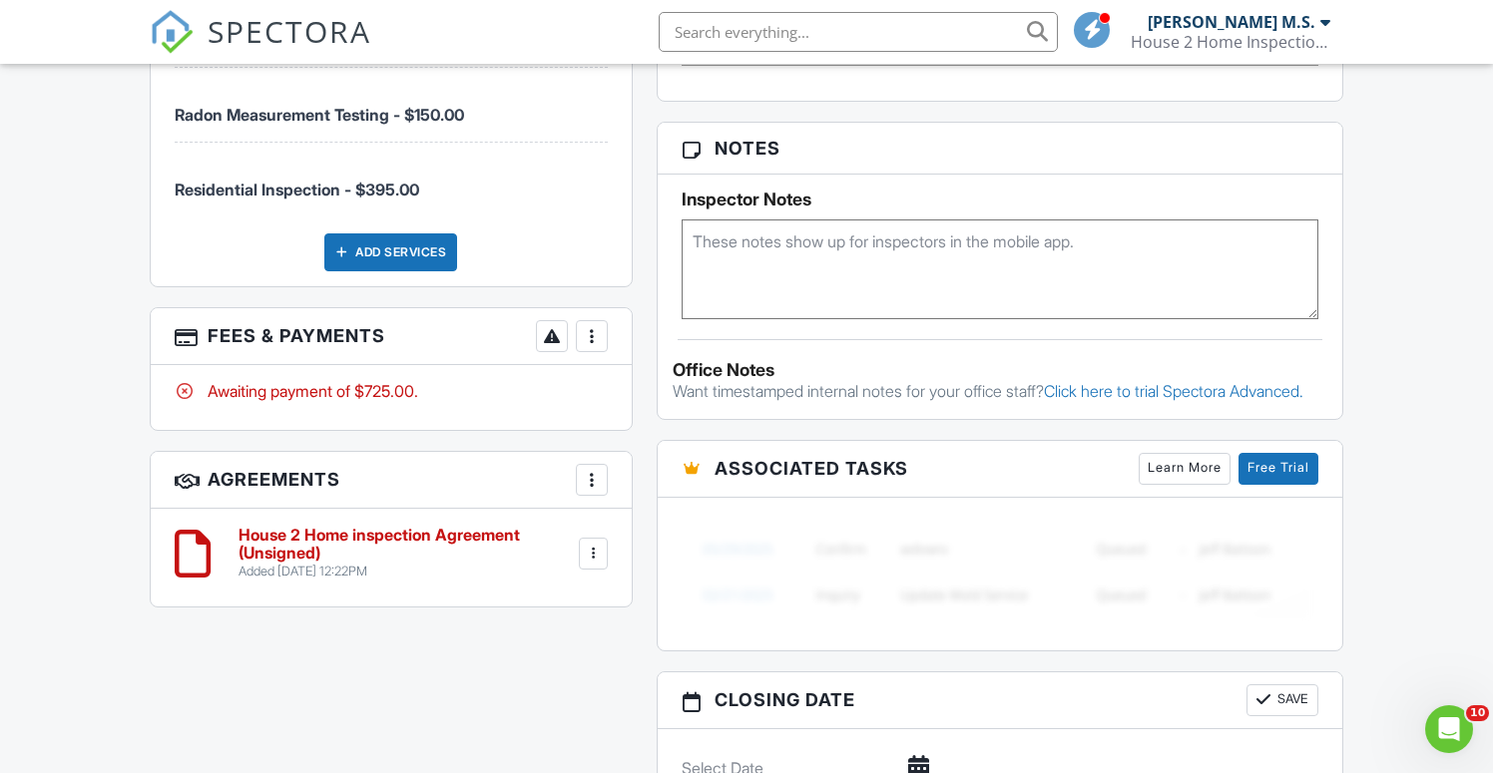
scroll to position [1261, 0]
click at [599, 490] on div "More" at bounding box center [592, 479] width 32 height 32
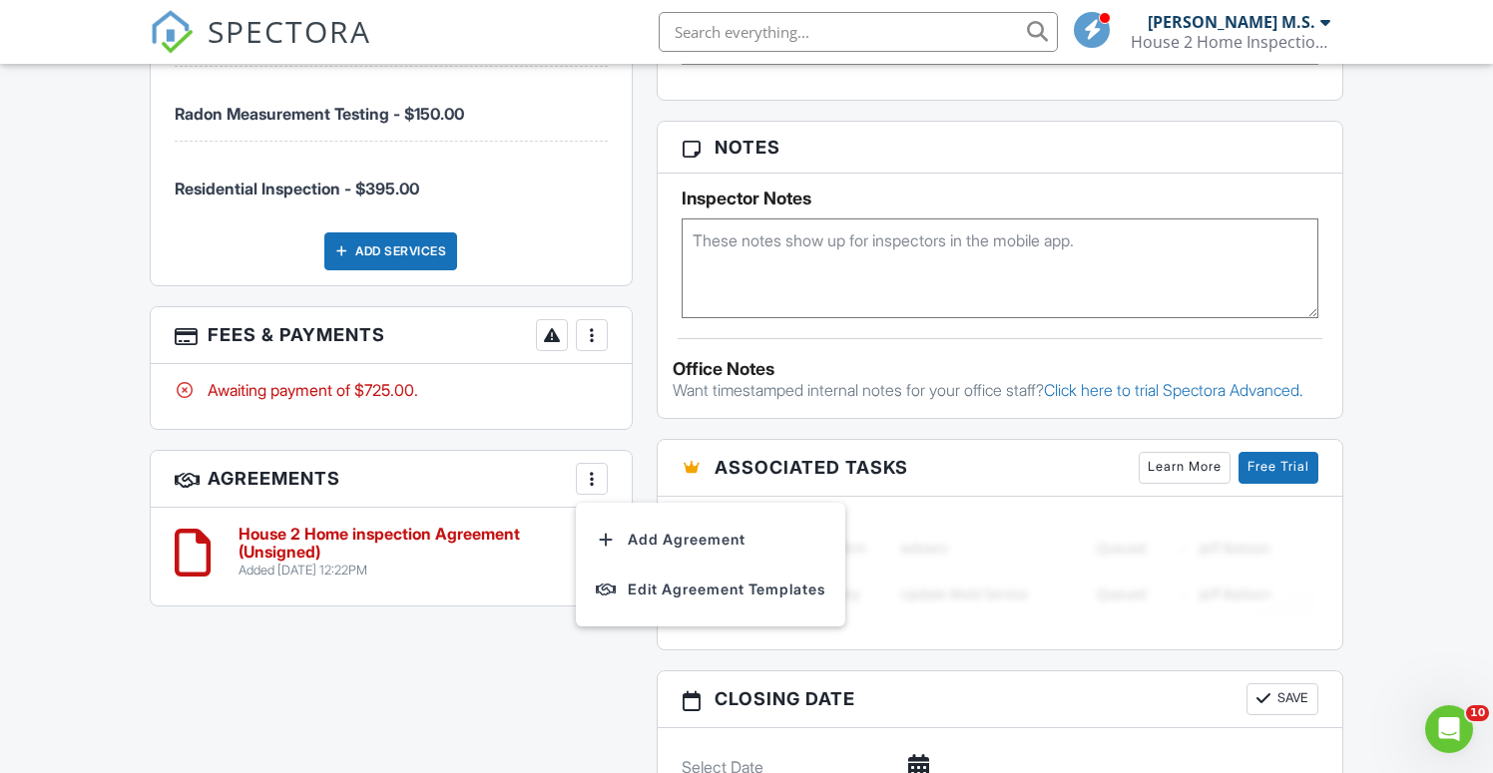
click at [536, 475] on h3 "Agreements More Add Agreement Edit Agreement Templates" at bounding box center [392, 479] width 482 height 57
click at [598, 554] on div at bounding box center [594, 553] width 20 height 20
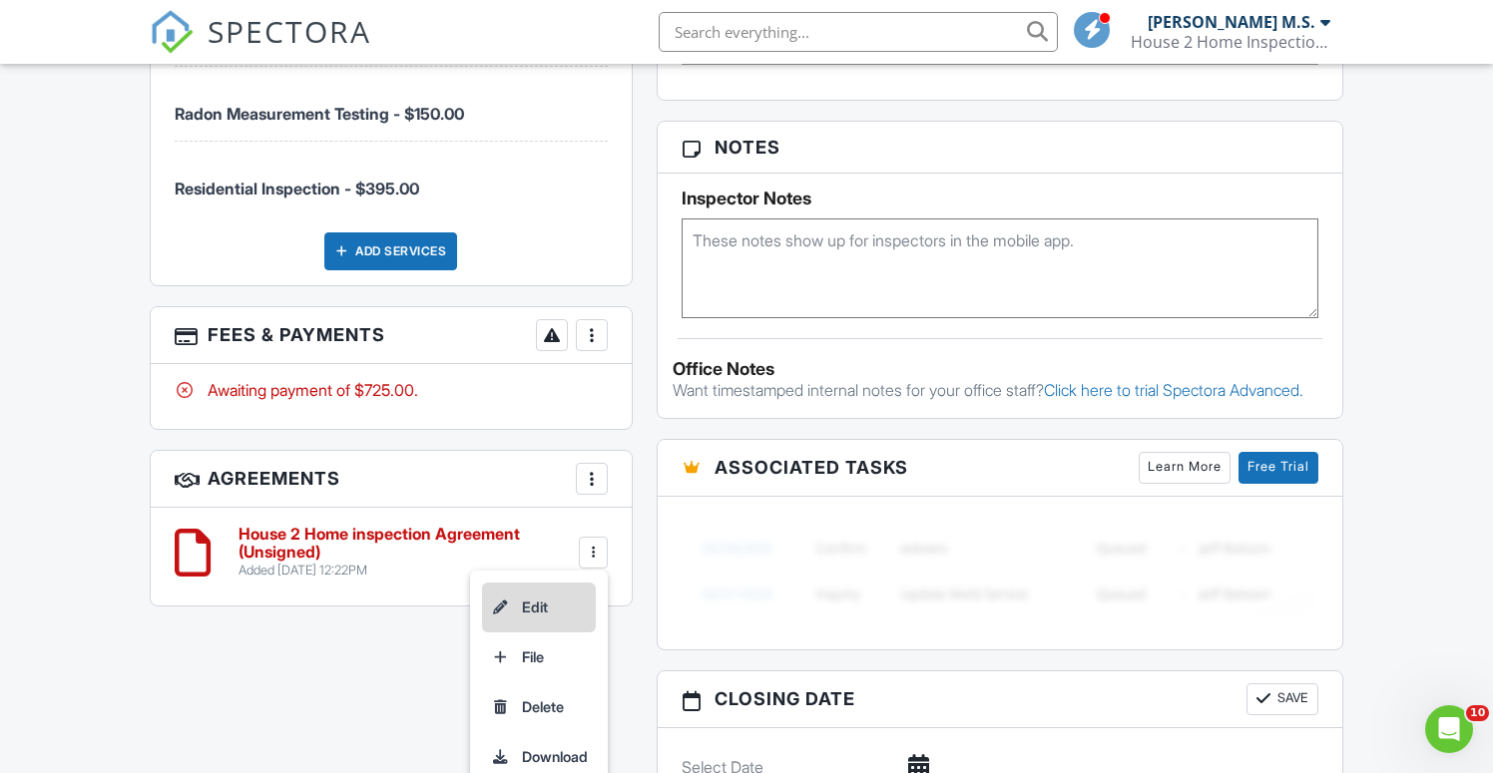
click at [556, 600] on li "Edit" at bounding box center [539, 608] width 114 height 50
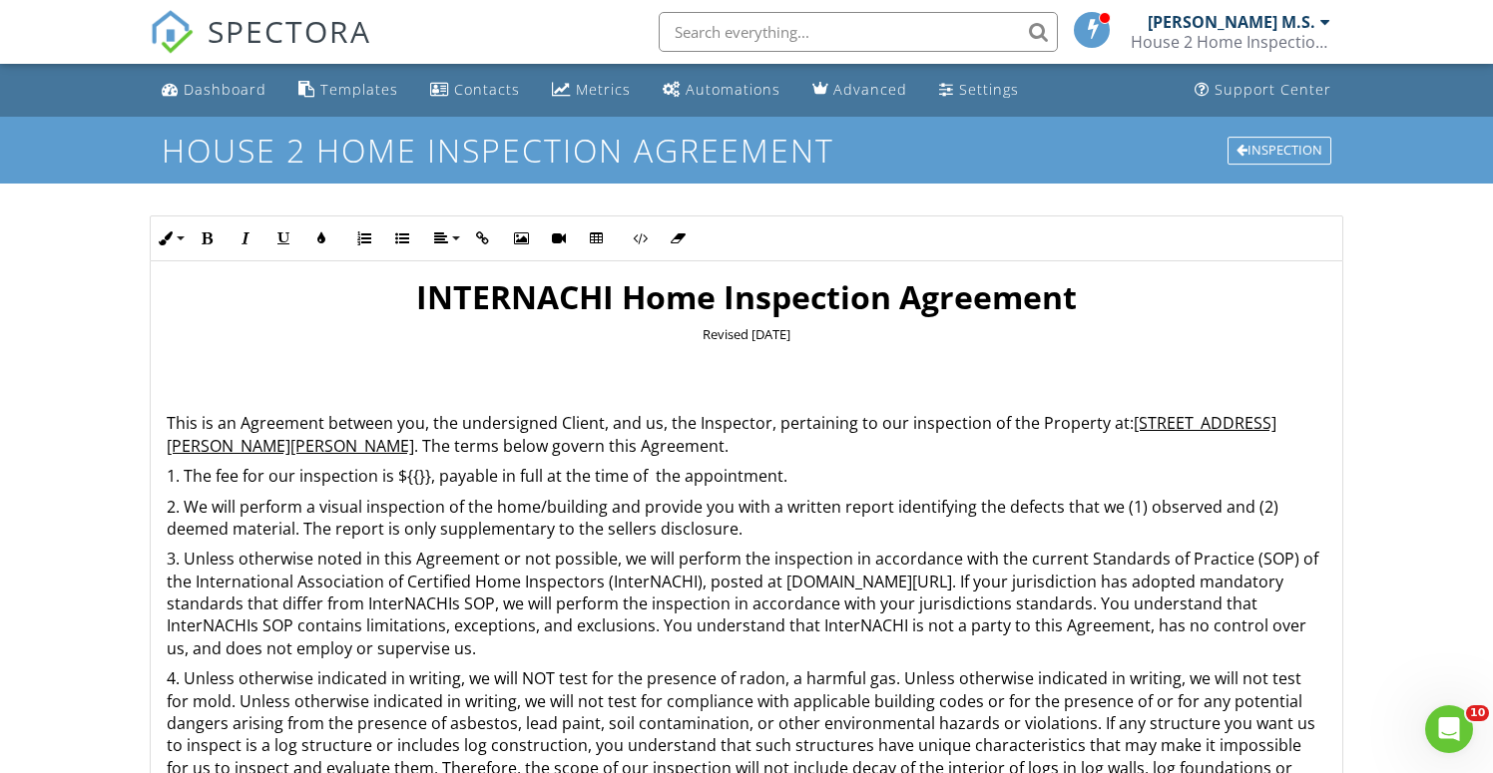
click at [430, 474] on p "1. The fee for our inspection is ${{}}, payable in full at the time of the appo…" at bounding box center [747, 476] width 1160 height 22
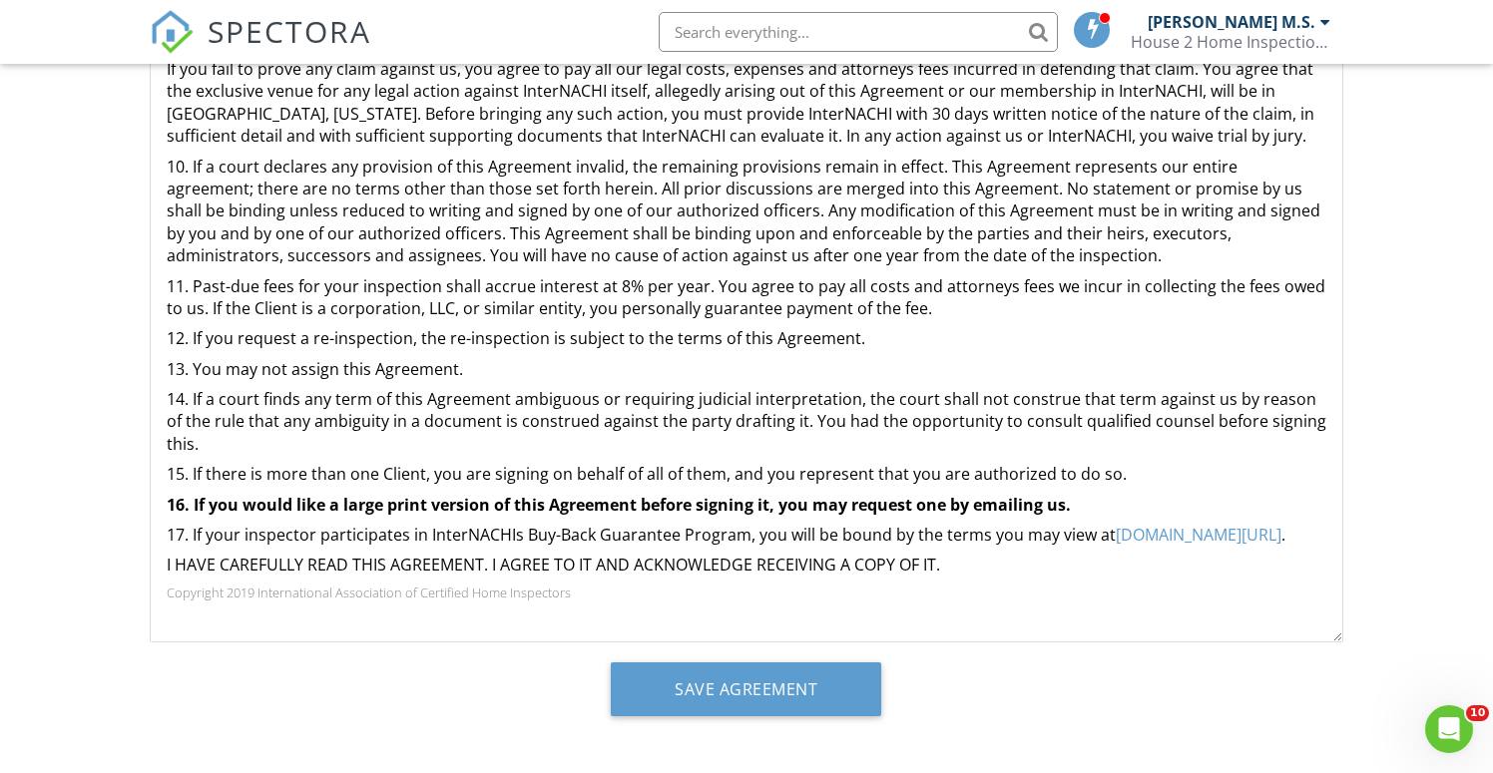
scroll to position [427, 0]
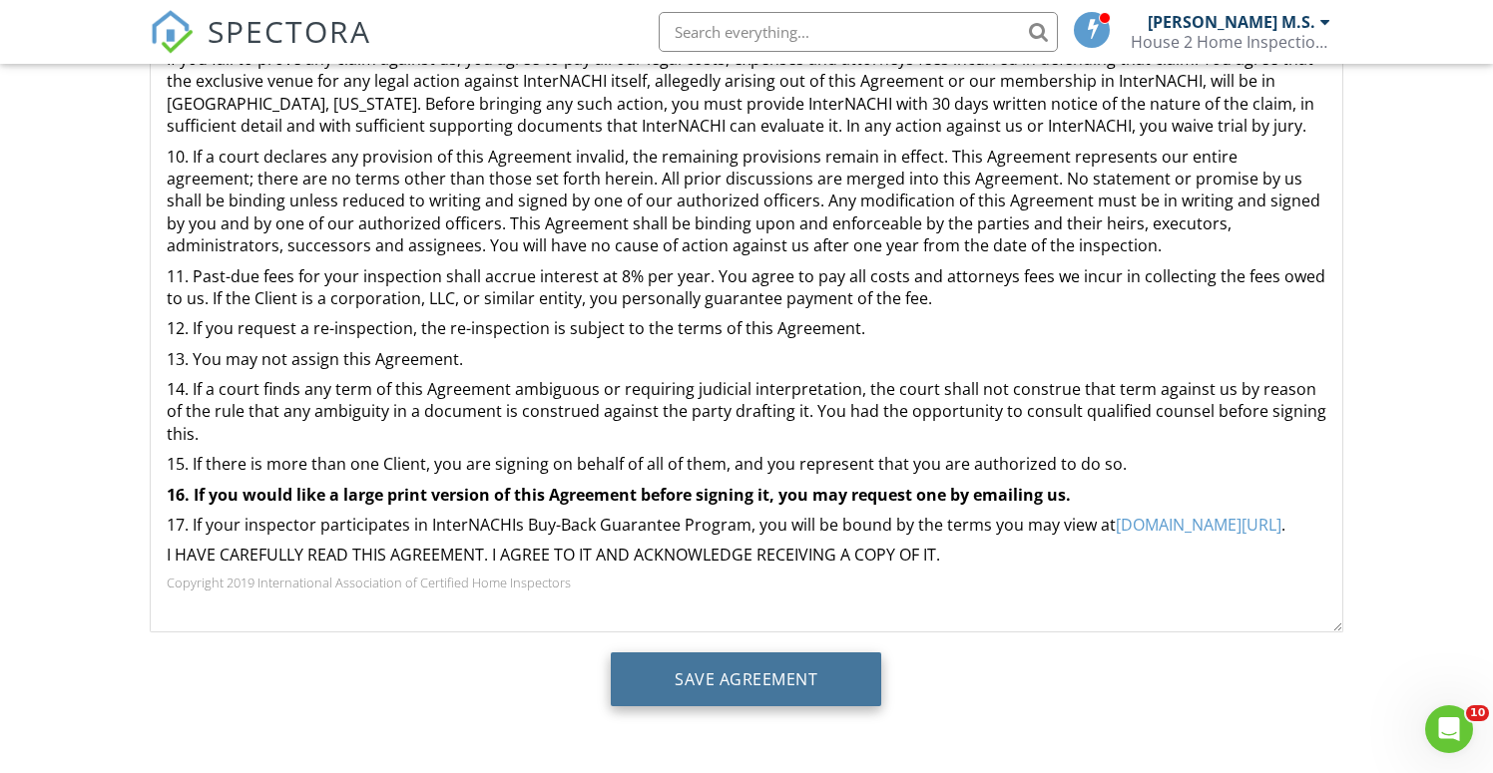
click at [799, 668] on input "Save Agreement" at bounding box center [746, 680] width 270 height 54
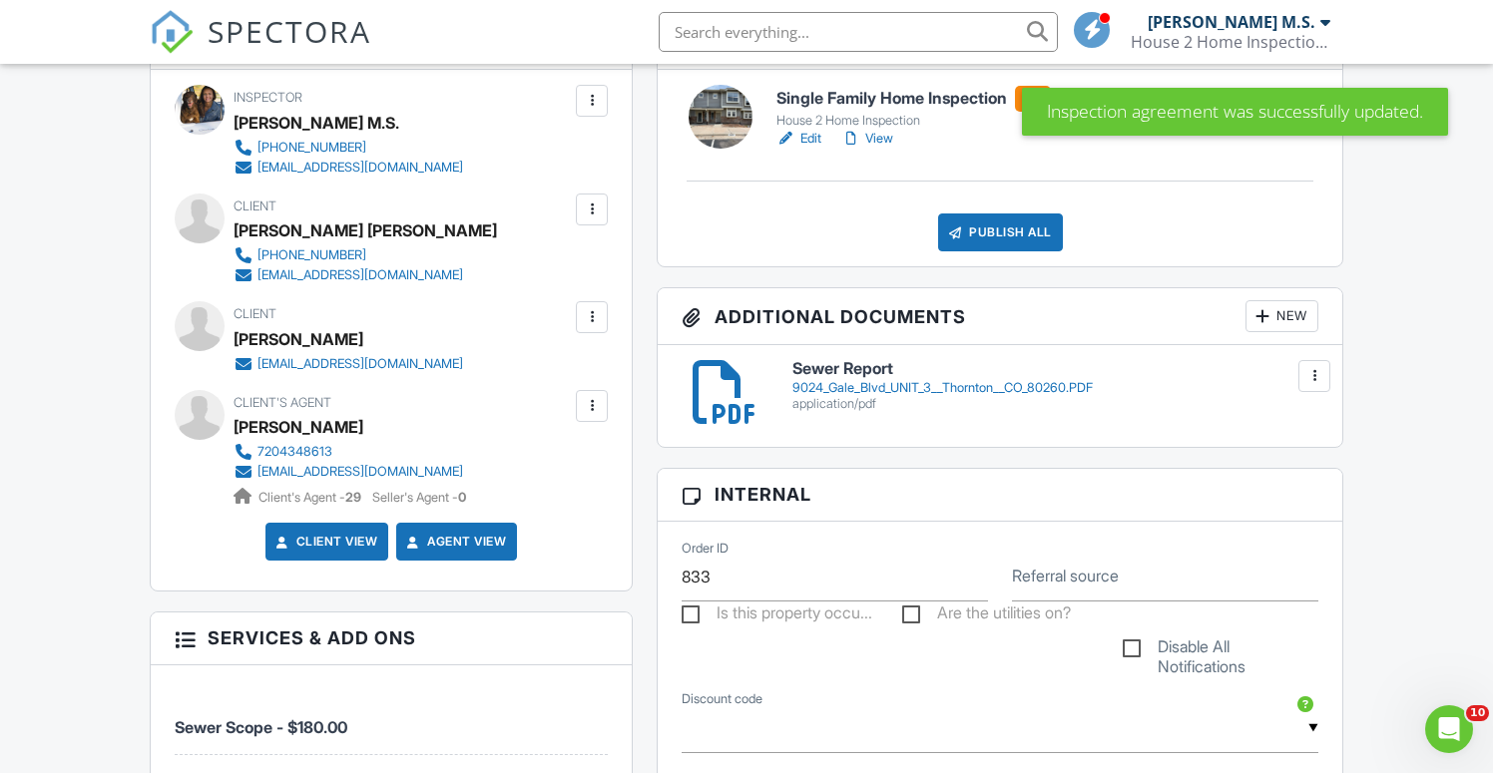
scroll to position [574, 0]
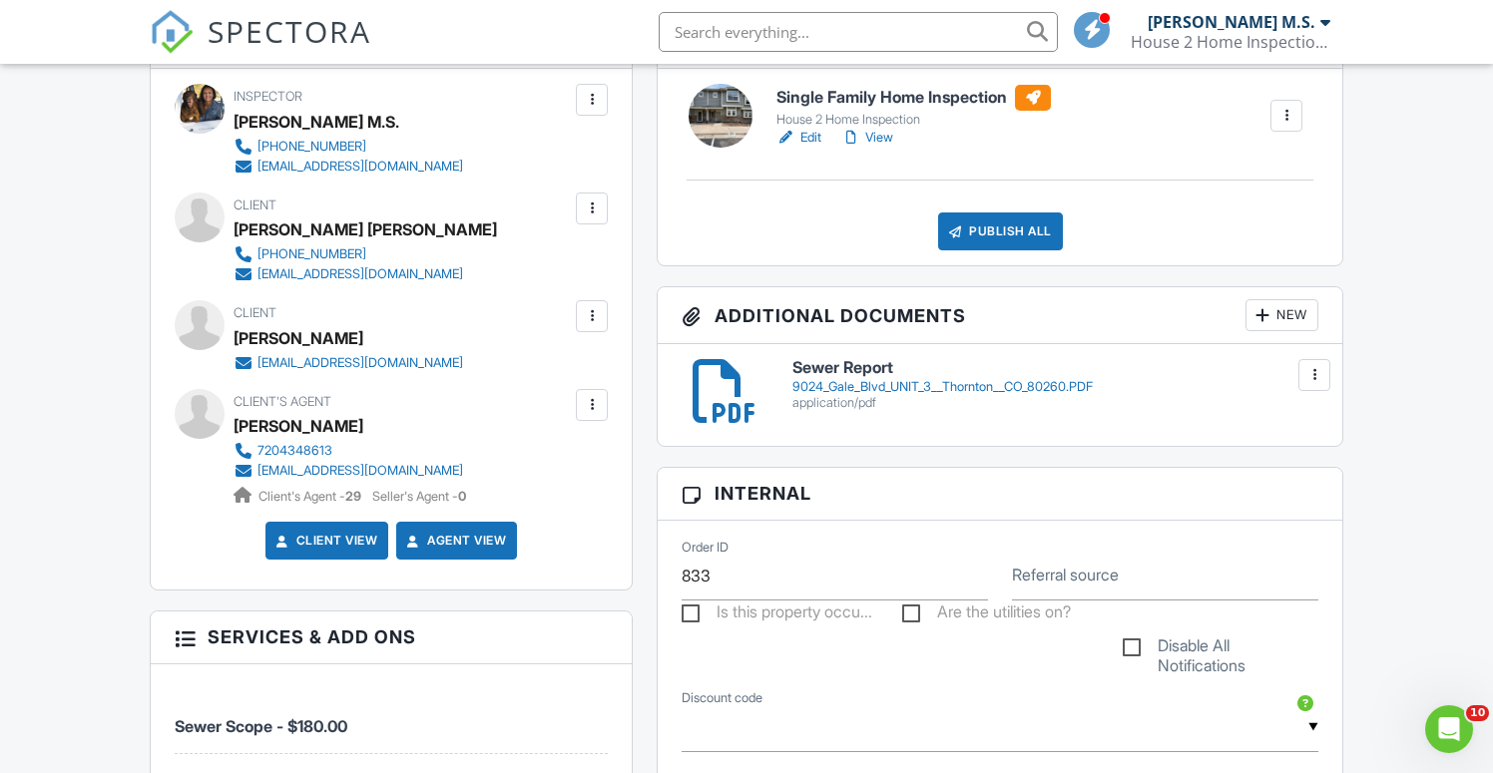
click at [571, 375] on div "Inspector [PERSON_NAME] M.S. [PHONE_NUMBER] [EMAIL_ADDRESS][DOMAIN_NAME] Make I…" at bounding box center [392, 329] width 482 height 521
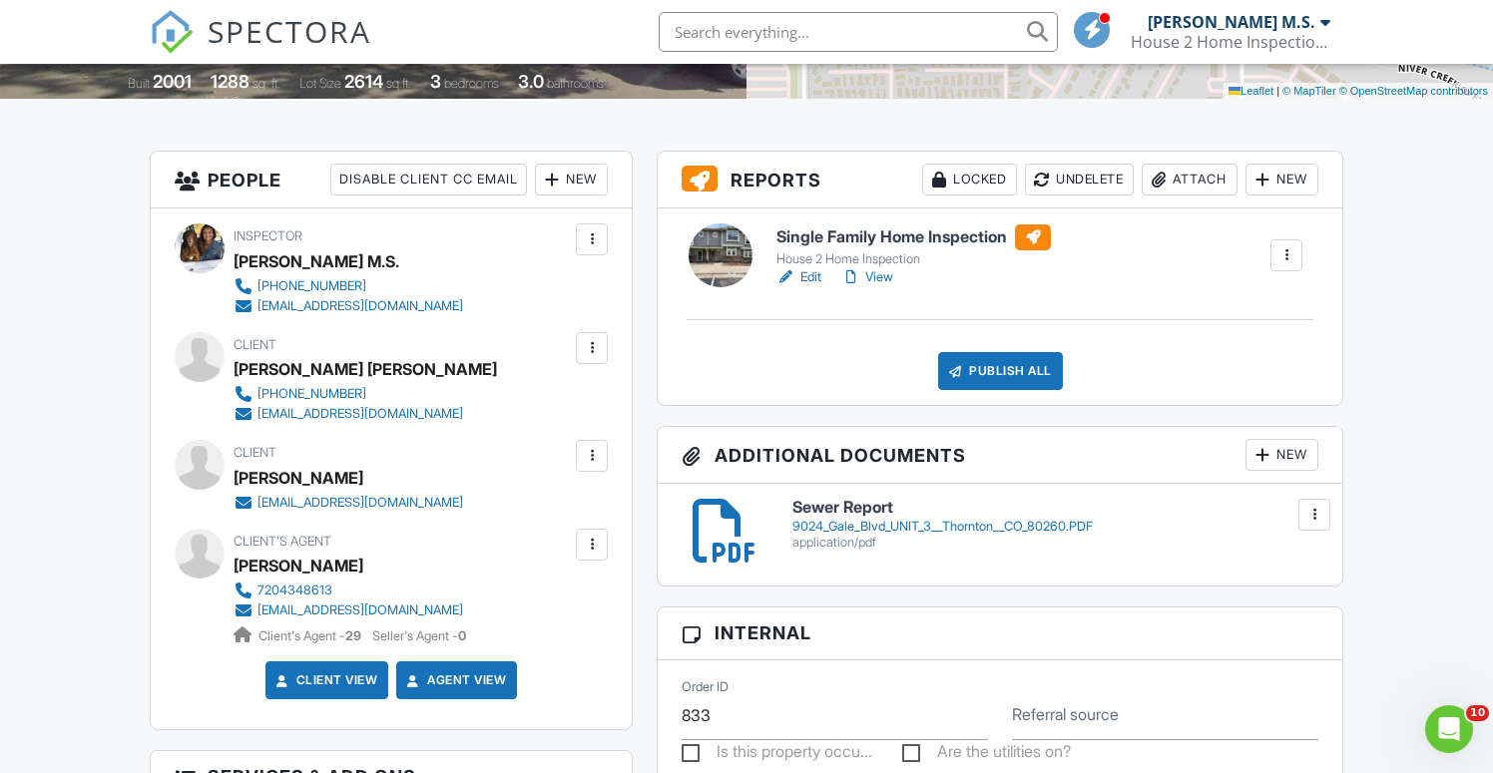
scroll to position [392, 0]
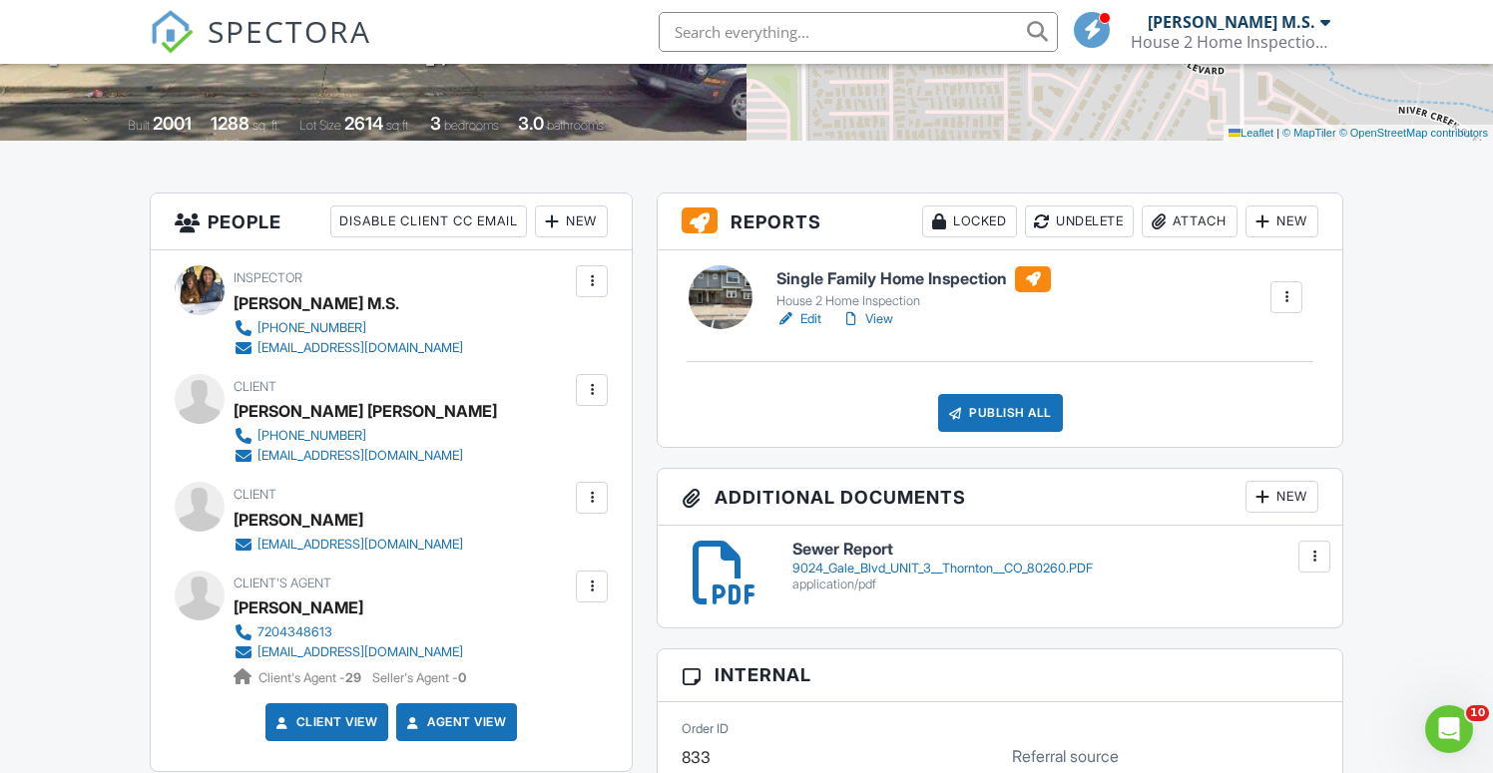
click at [949, 221] on div "Locked" at bounding box center [969, 222] width 95 height 32
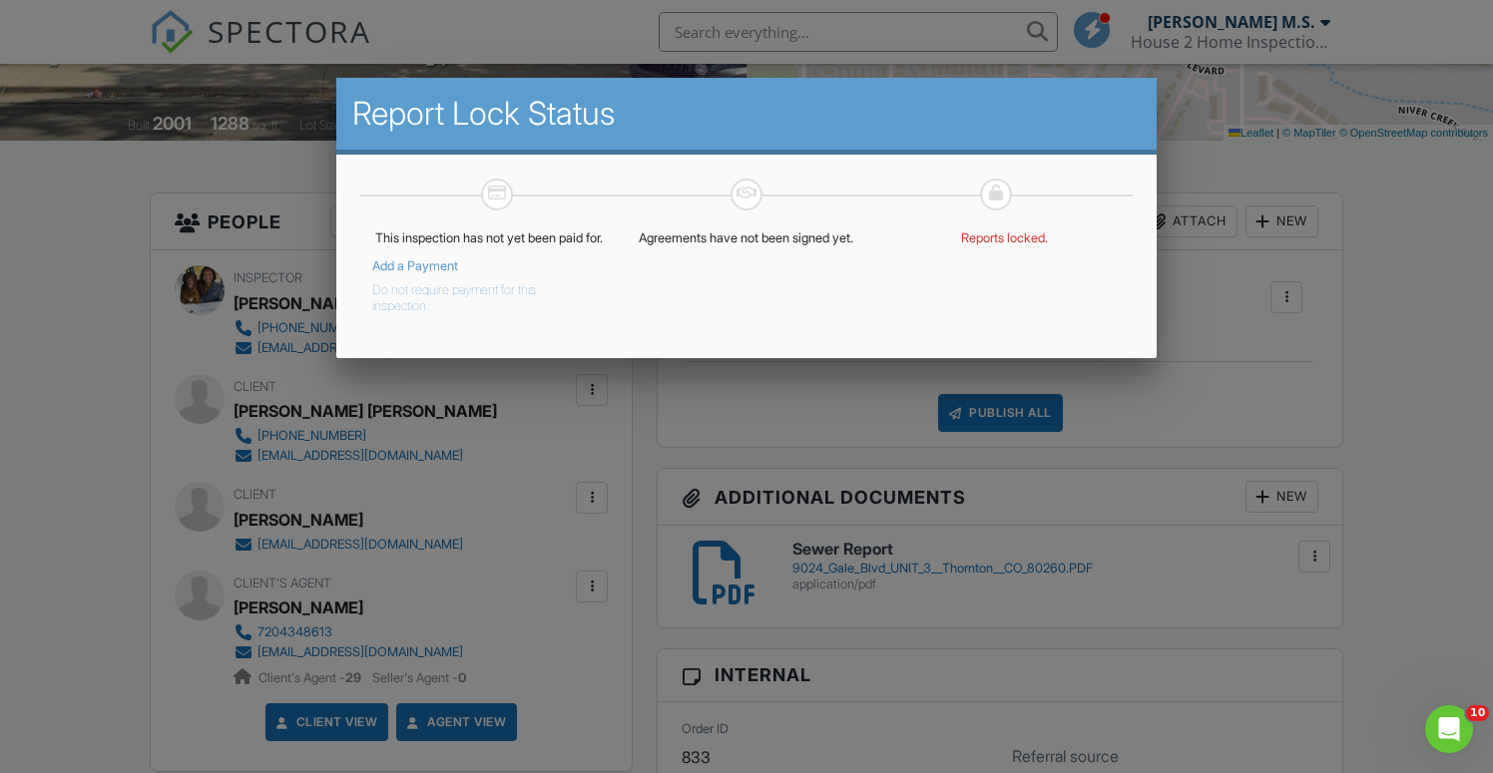
click at [505, 309] on button "Do not require payment for this inspection." at bounding box center [474, 294] width 204 height 40
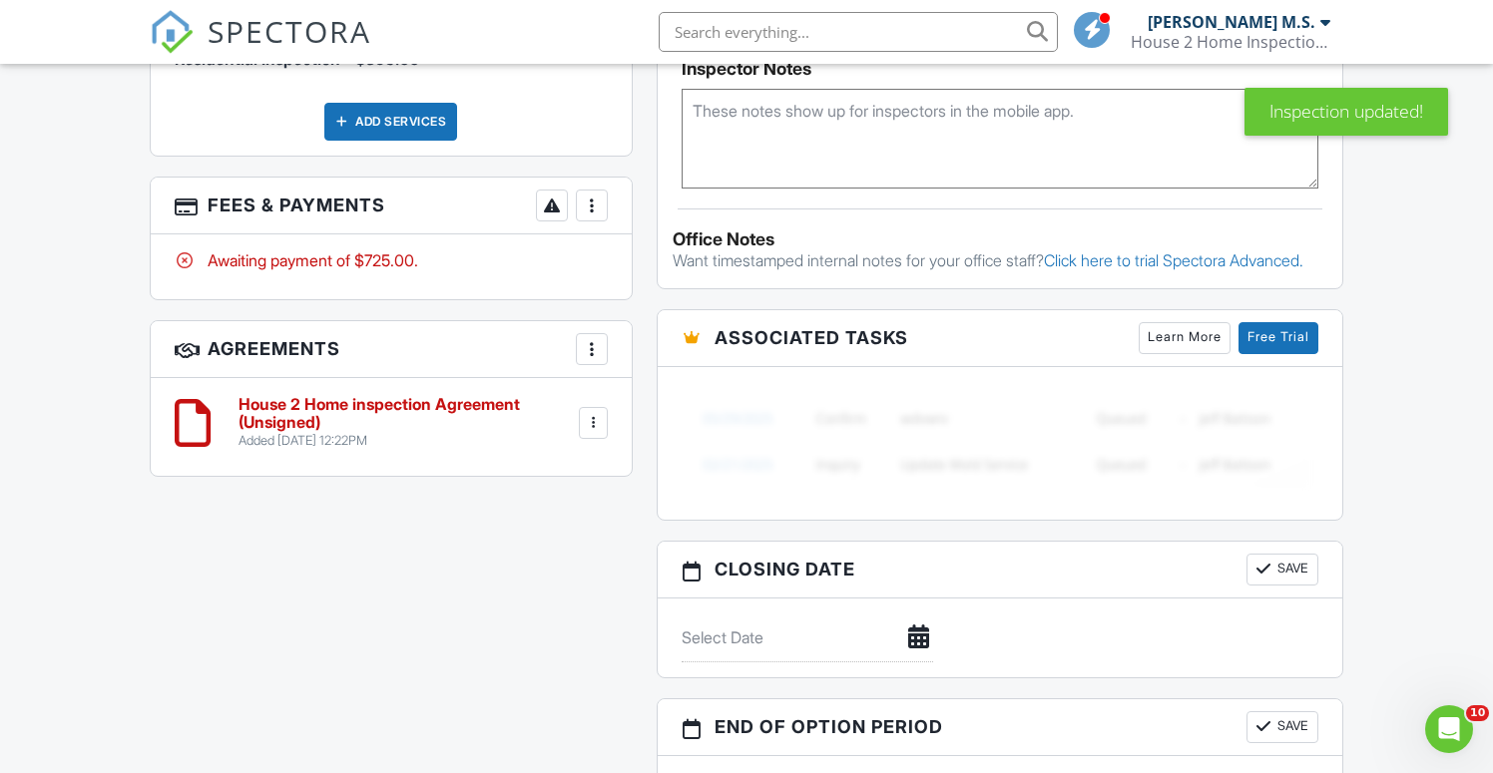
scroll to position [1339, 0]
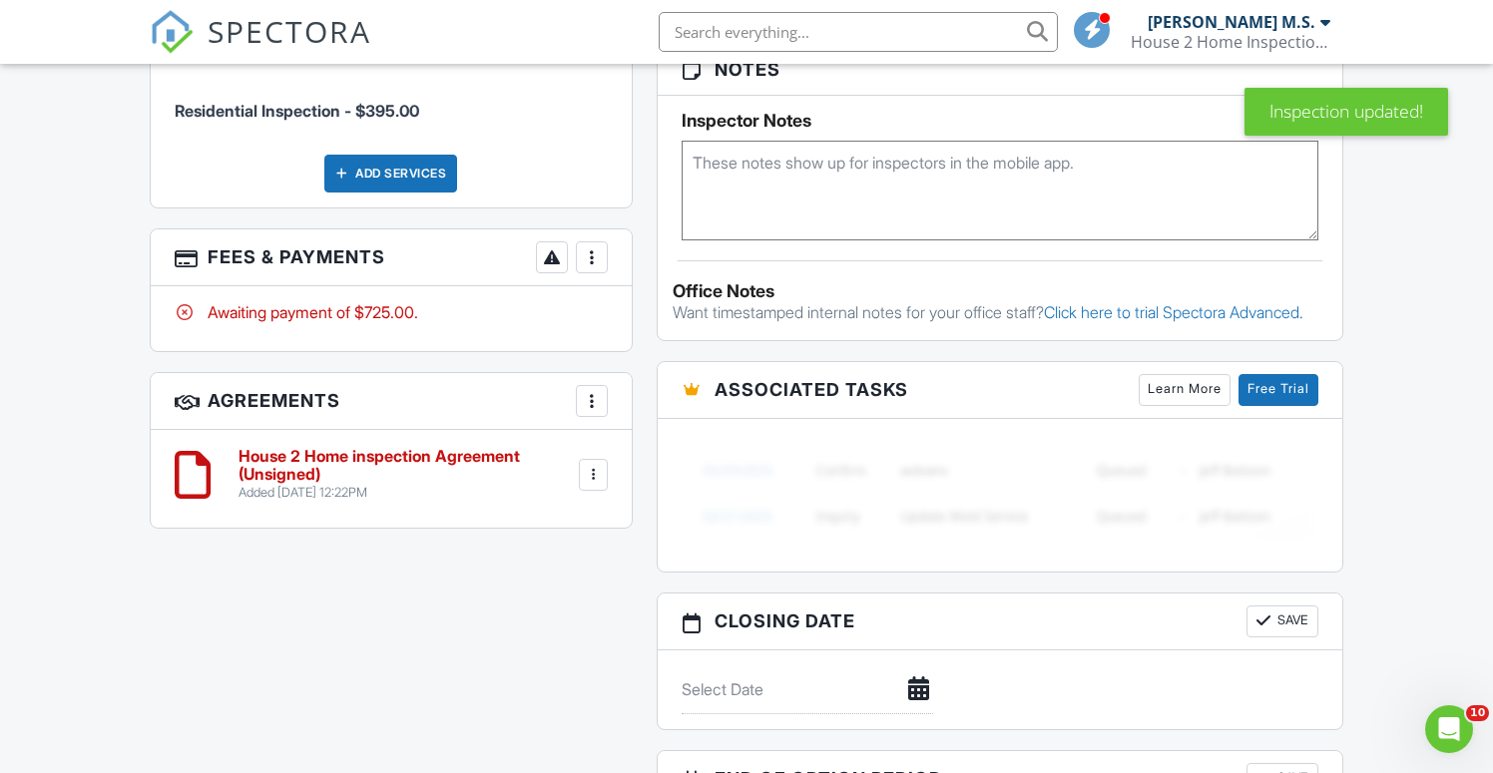
click at [597, 251] on div at bounding box center [592, 257] width 20 height 20
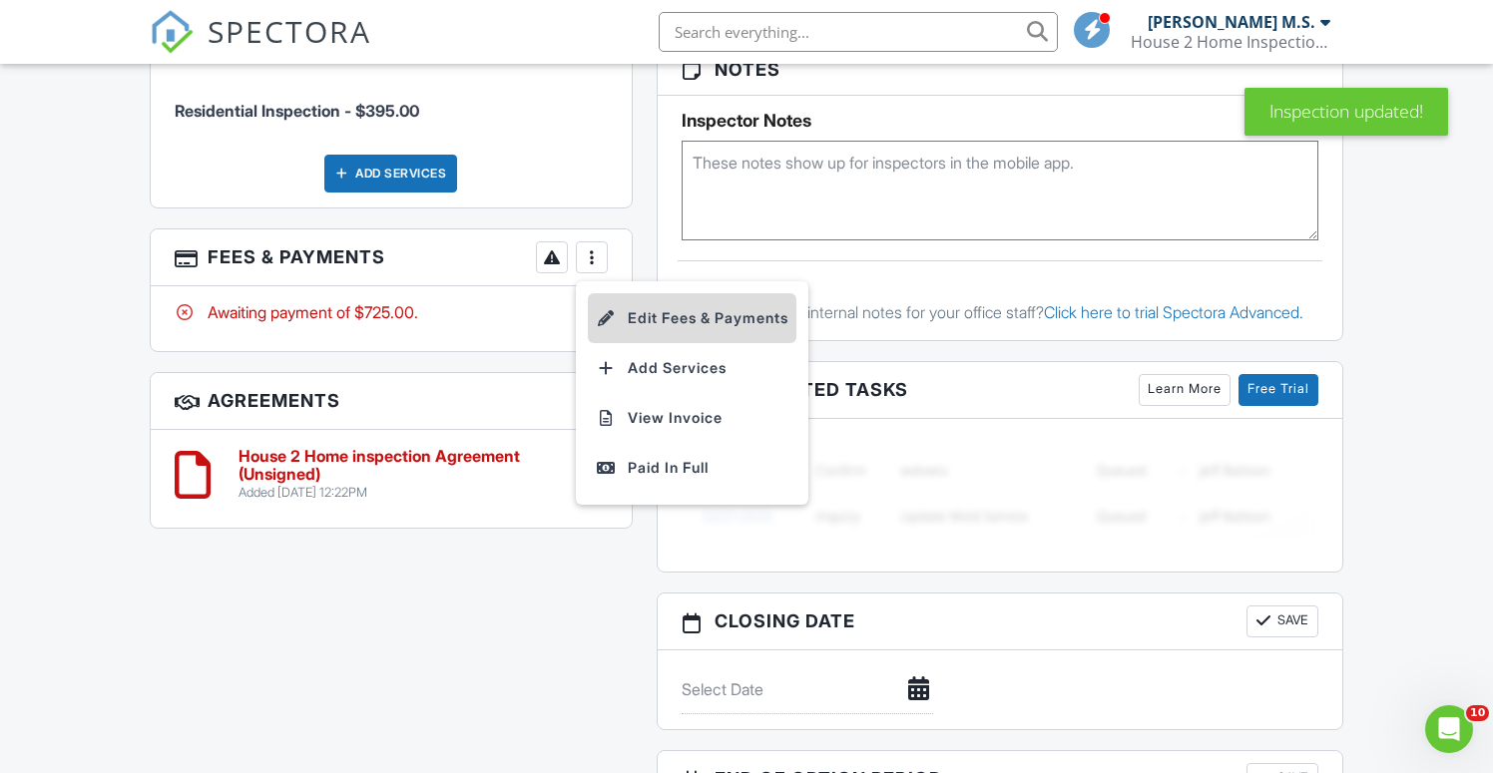
click at [672, 324] on li "Edit Fees & Payments" at bounding box center [692, 318] width 209 height 50
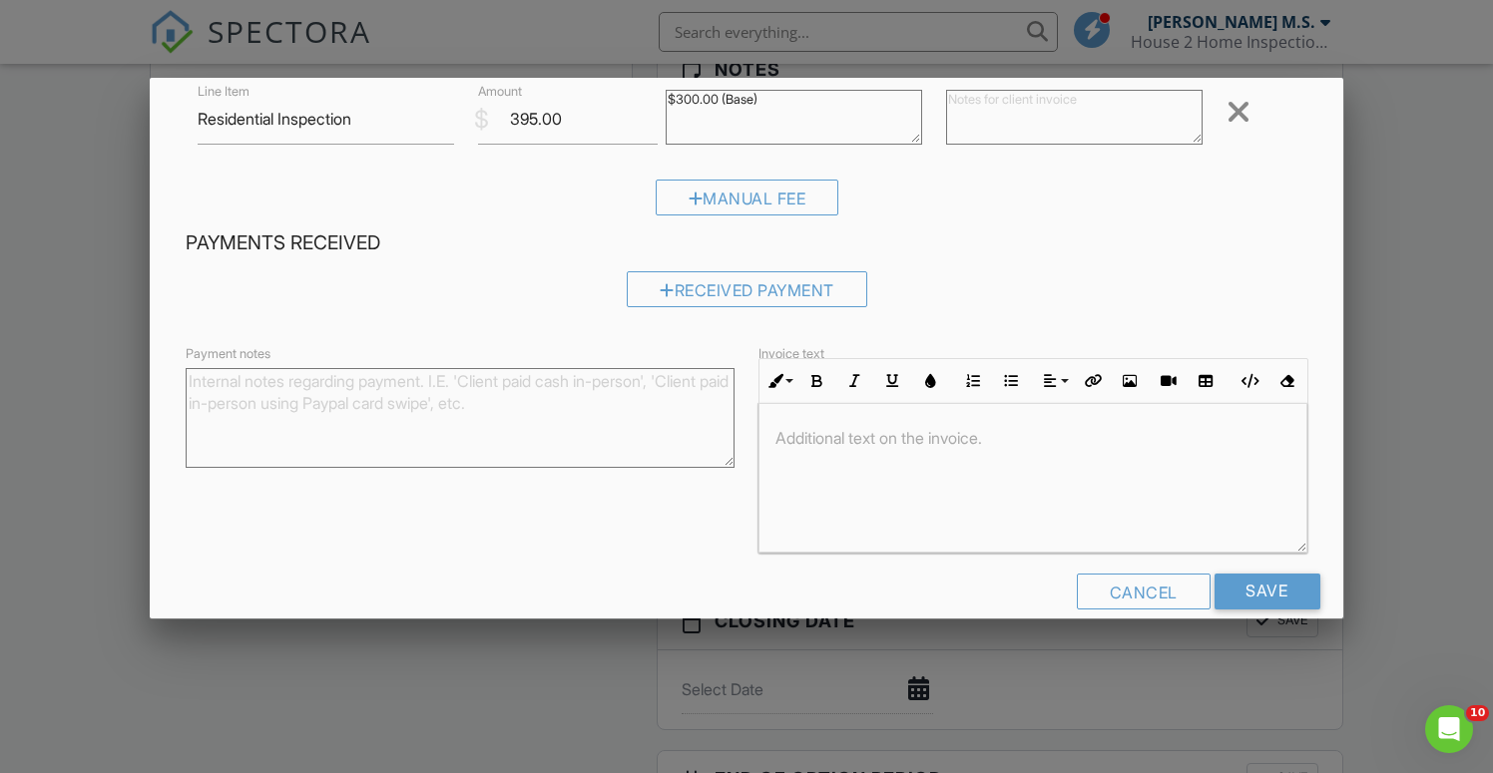
scroll to position [369, 0]
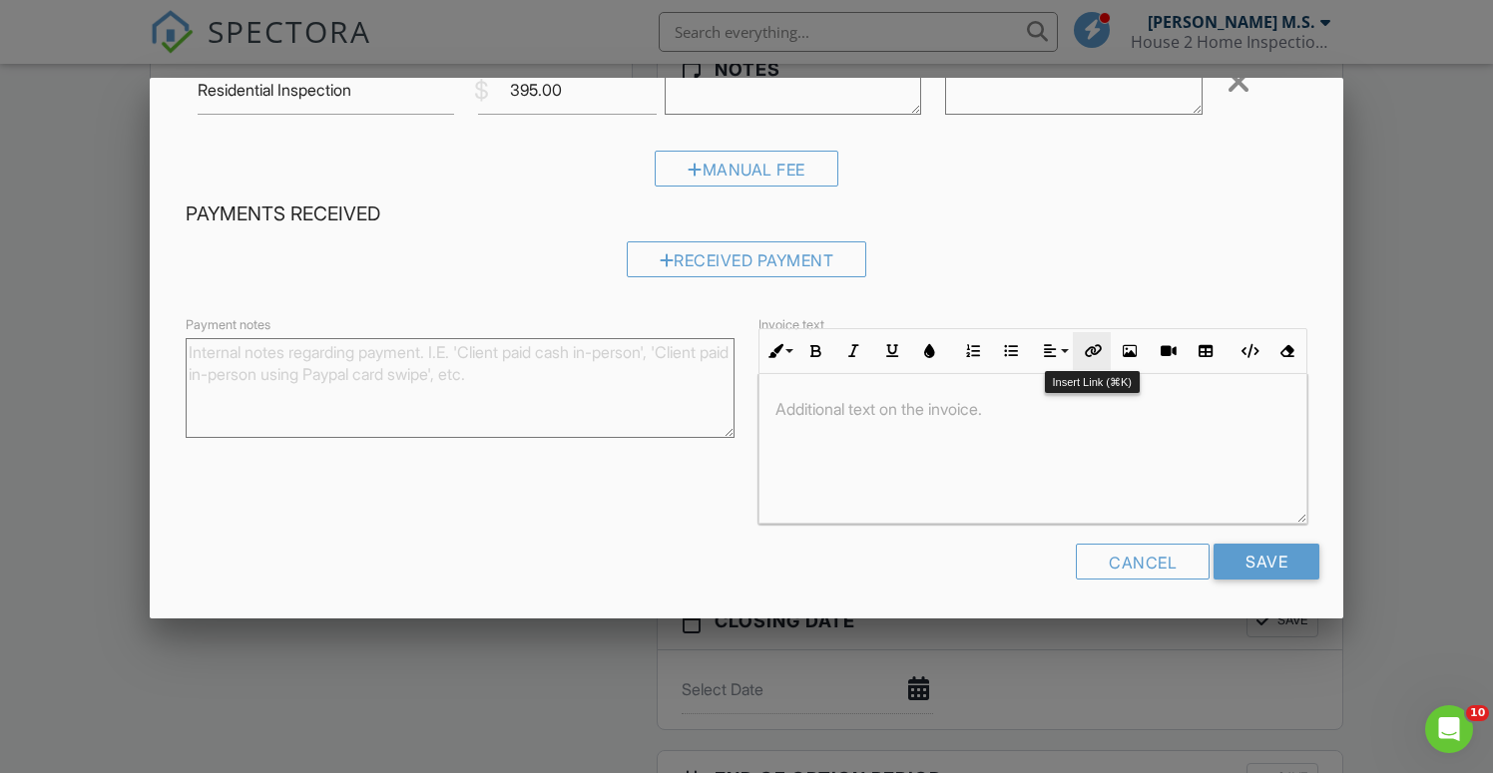
click at [1092, 350] on icon "button" at bounding box center [1092, 351] width 14 height 14
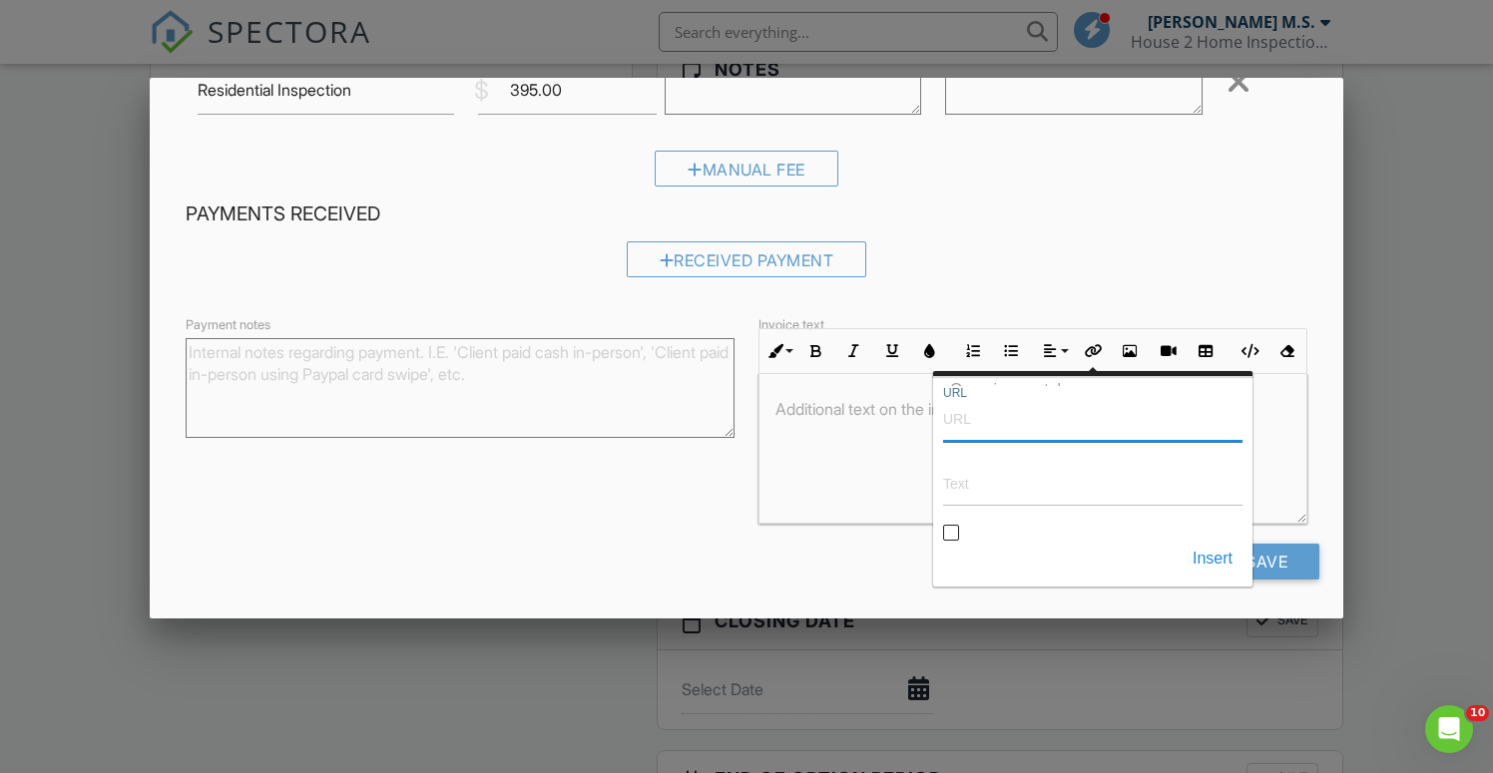
click at [1044, 427] on input "URL" at bounding box center [1092, 418] width 299 height 48
paste input "[URL][DOMAIN_NAME]"
type input "[URL][DOMAIN_NAME]"
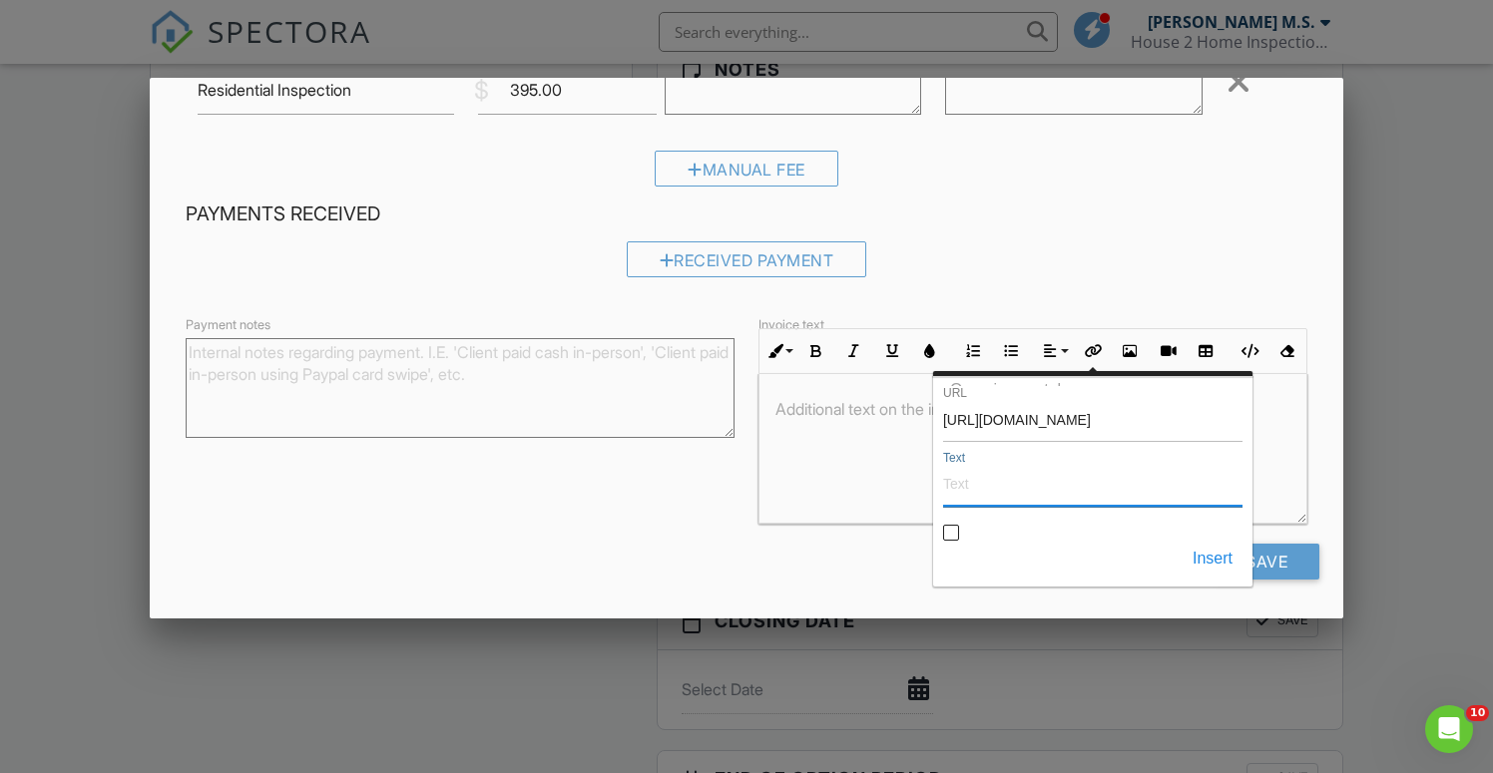
scroll to position [0, 0]
click at [977, 474] on input "Text" at bounding box center [1092, 483] width 299 height 48
paste input "[URL][DOMAIN_NAME]"
type input "[URL][DOMAIN_NAME]"
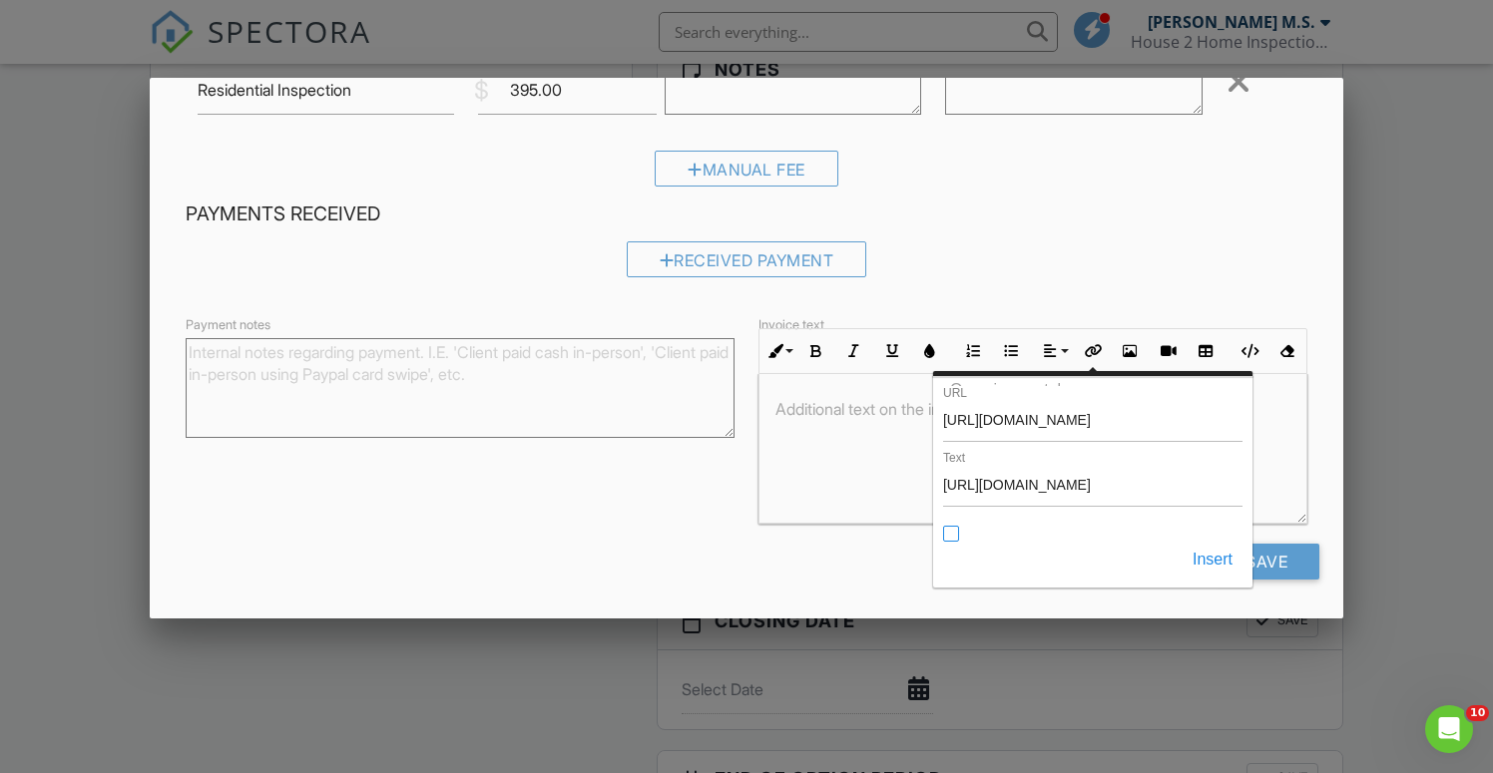
click at [949, 529] on input "Open in new tab" at bounding box center [952, 535] width 16 height 16
checkbox input "true"
click at [1108, 547] on div "Insert" at bounding box center [1092, 560] width 299 height 36
click at [1218, 564] on button "Insert" at bounding box center [1212, 560] width 60 height 36
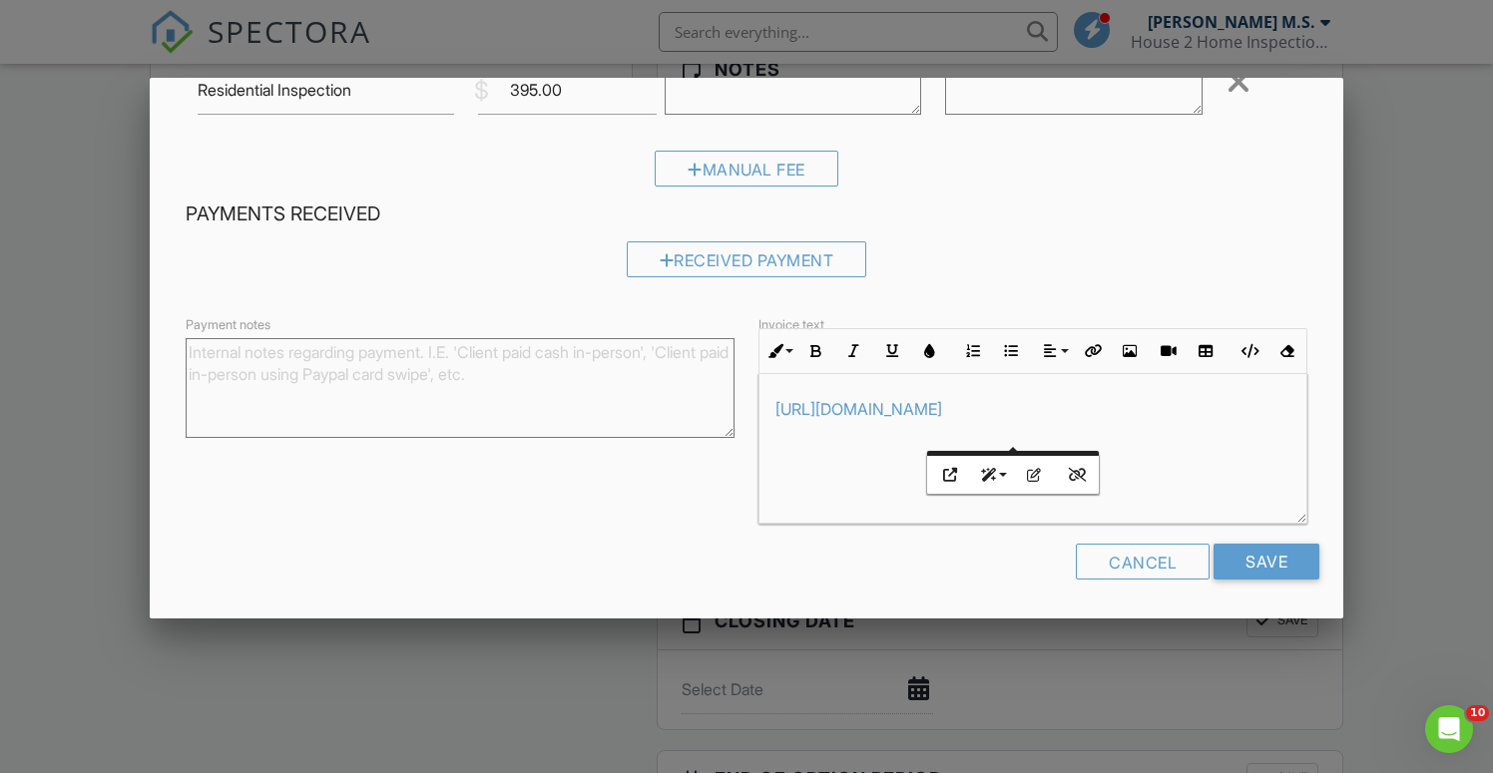
click at [1210, 490] on div "​ https://app.squareup.com/pay-invoice/invtmp:d7beda38-e2ab-459a-929e-2efa3798e…" at bounding box center [1032, 449] width 547 height 150
click at [772, 408] on div "​ https://app.squareup.com/pay-invoice/invtmp:d7beda38-e2ab-459a-929e-2efa3798e…" at bounding box center [1032, 449] width 547 height 150
click at [777, 387] on div "​ https://app.squareup.com/pay-invoice/invtmp:d7beda38-e2ab-459a-929e-2efa3798e…" at bounding box center [1032, 449] width 547 height 150
click at [777, 410] on p at bounding box center [1032, 409] width 515 height 22
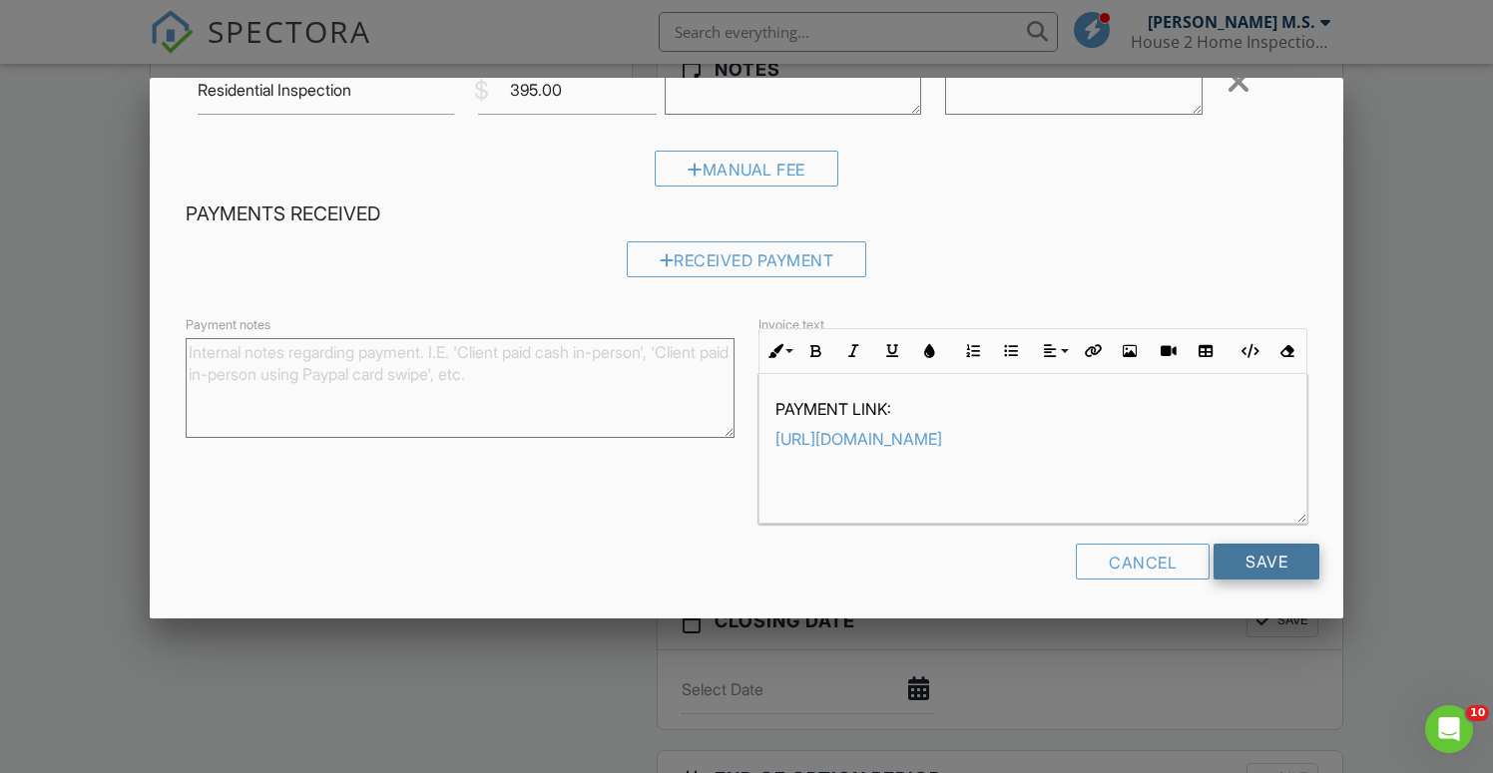
click at [1261, 563] on input "Save" at bounding box center [1266, 562] width 106 height 36
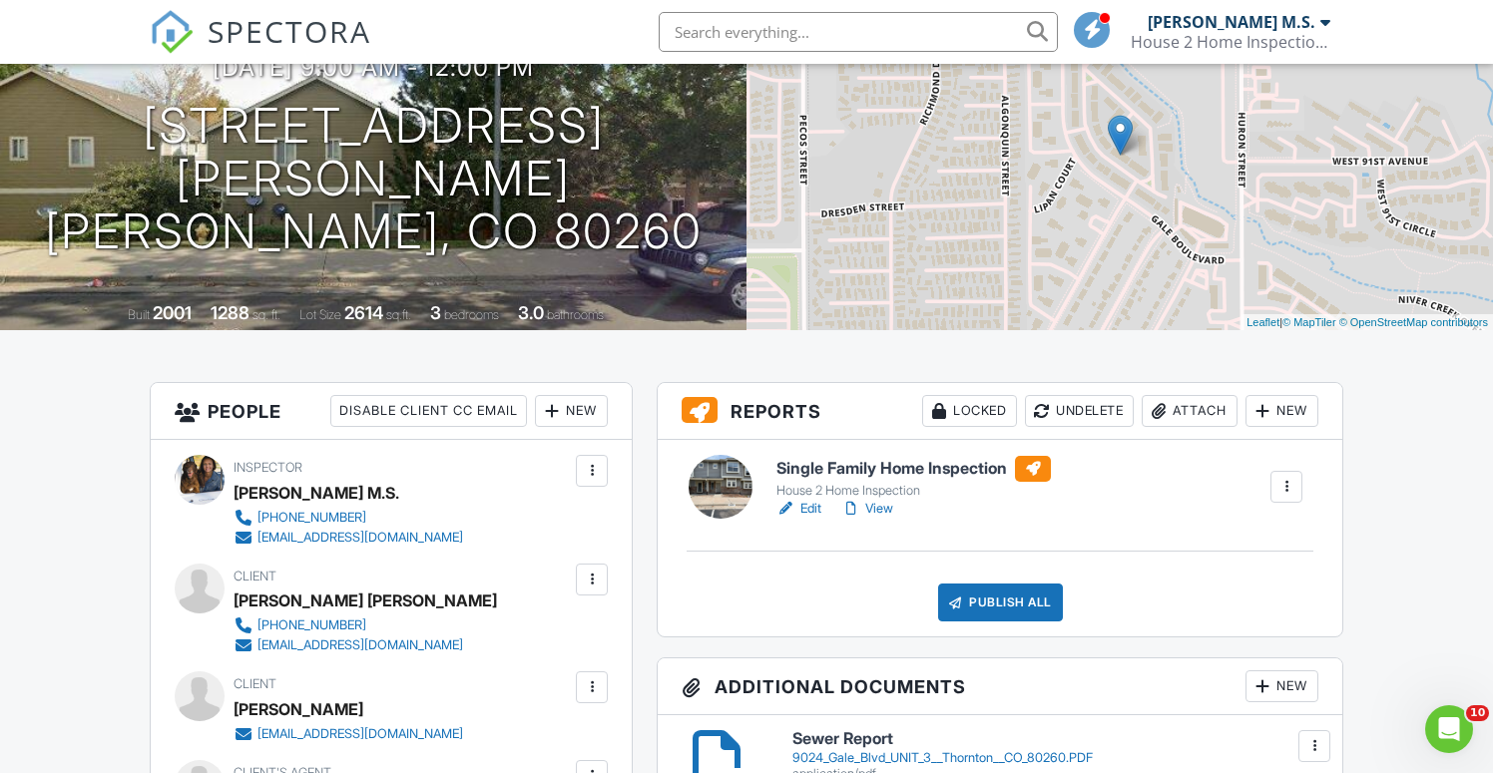
scroll to position [202, 0]
click at [881, 510] on link "View" at bounding box center [867, 510] width 52 height 20
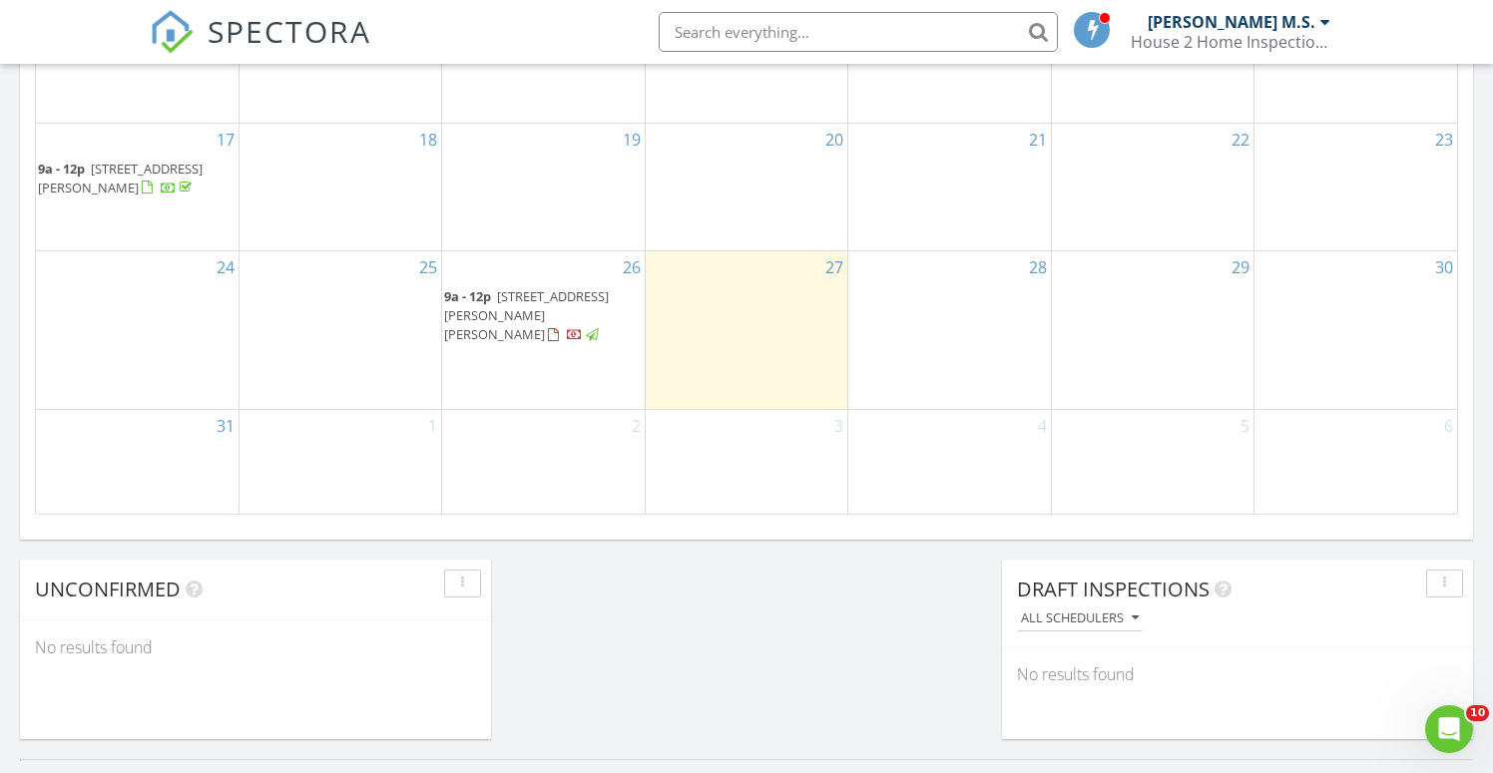
scroll to position [1318, 0]
click at [482, 303] on span "9a - 12p" at bounding box center [467, 294] width 47 height 18
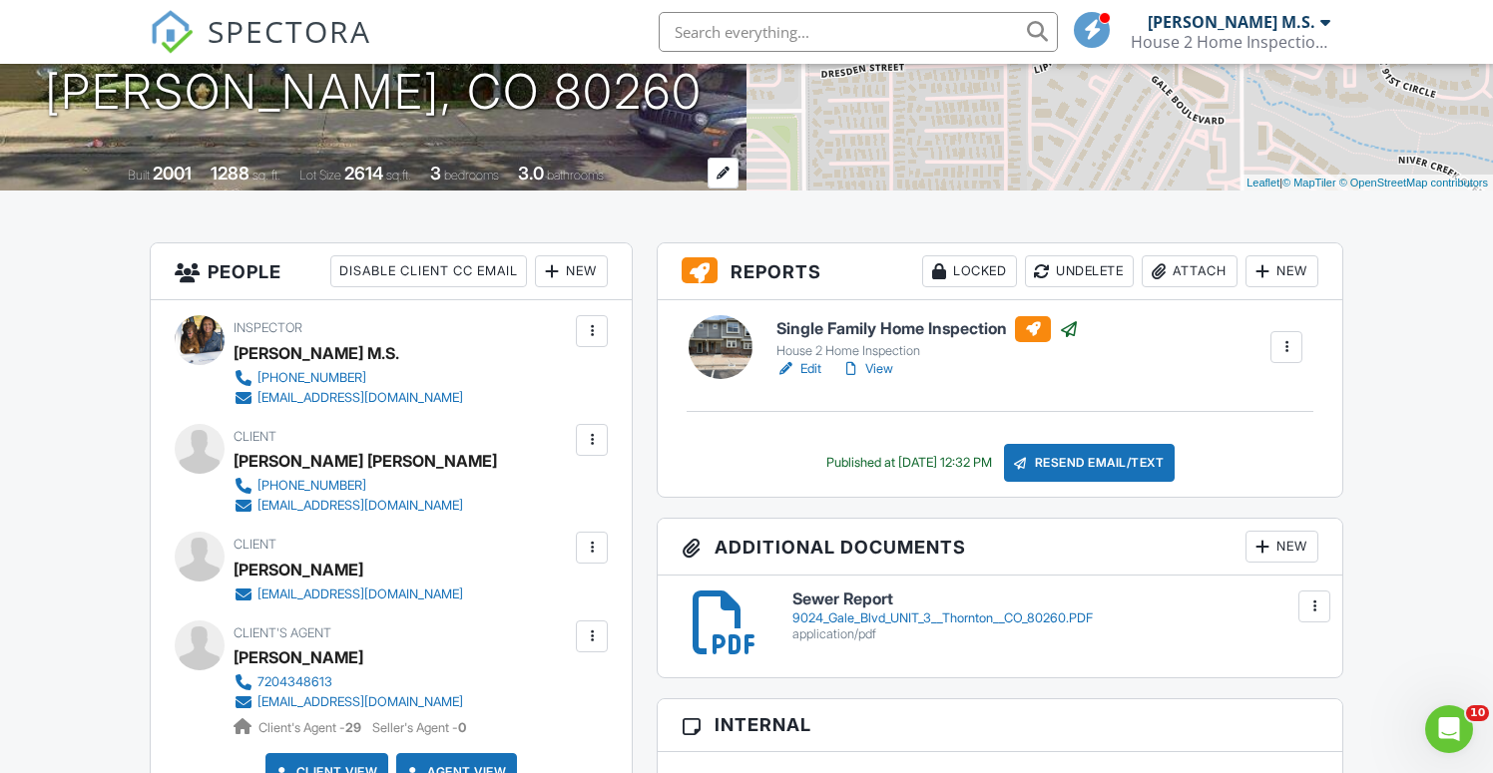
scroll to position [321, 0]
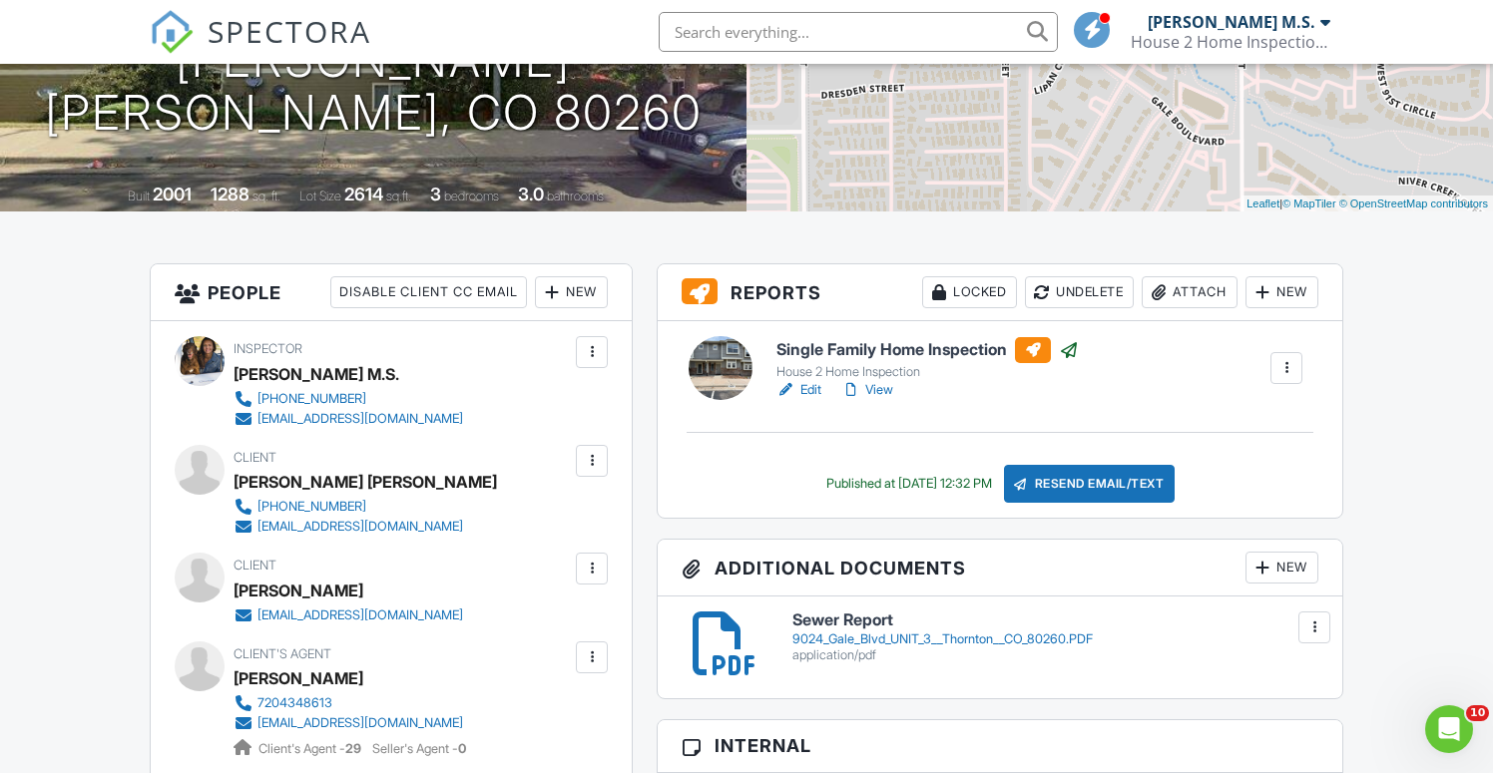
click at [813, 389] on link "Edit" at bounding box center [798, 390] width 45 height 20
